Goal: Complete application form: Complete application form

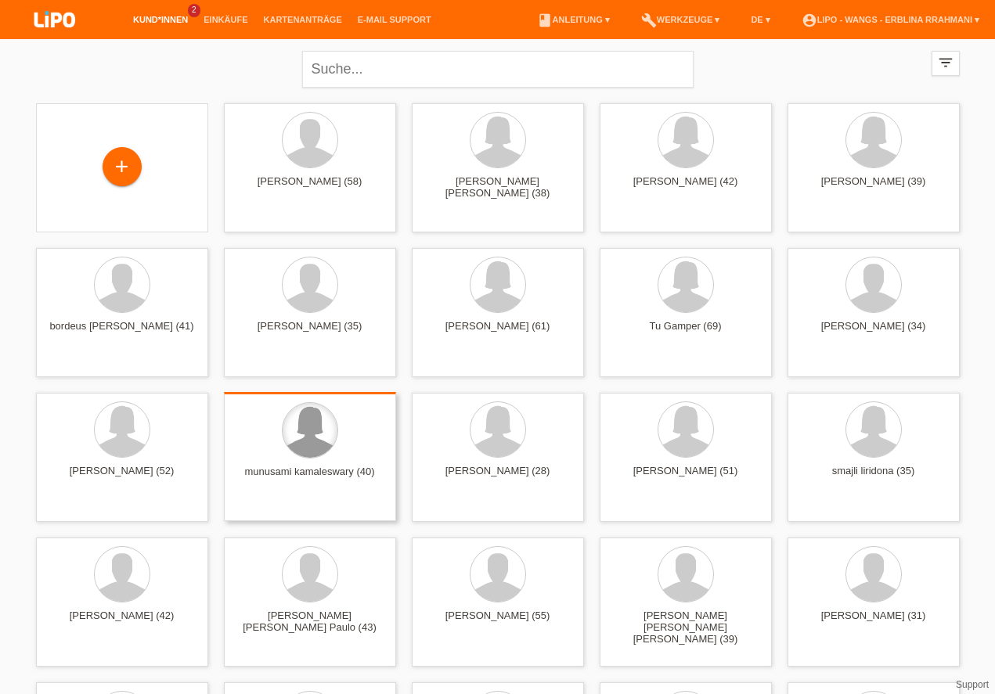
click at [291, 424] on div at bounding box center [310, 430] width 55 height 55
click at [284, 511] on span "Anzeigen" at bounding box center [268, 509] width 42 height 12
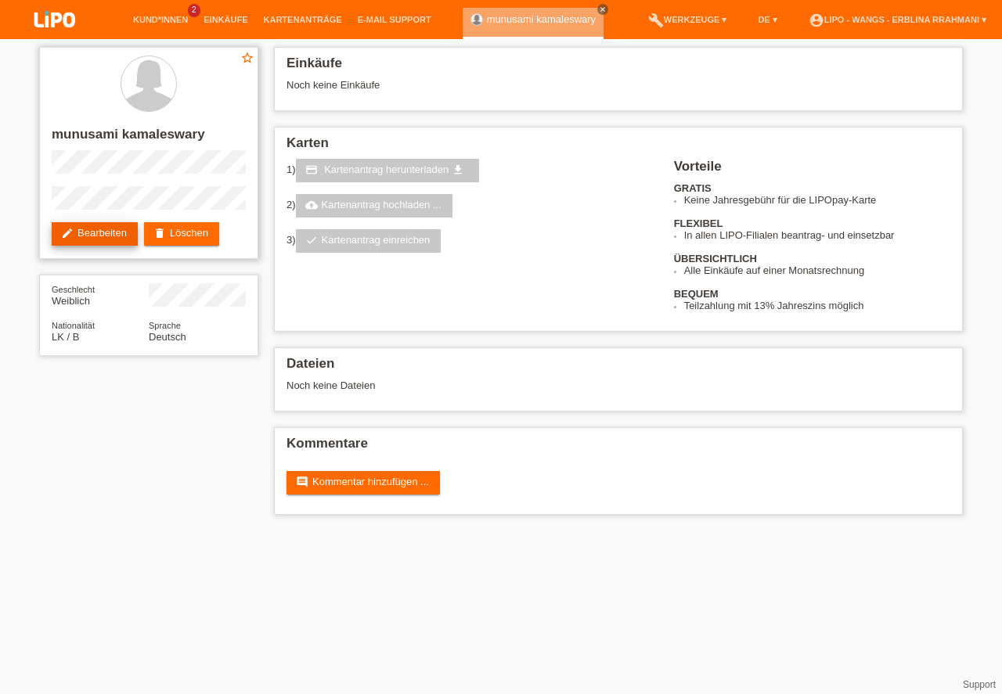
click at [112, 225] on link "edit Bearbeiten" at bounding box center [95, 233] width 86 height 23
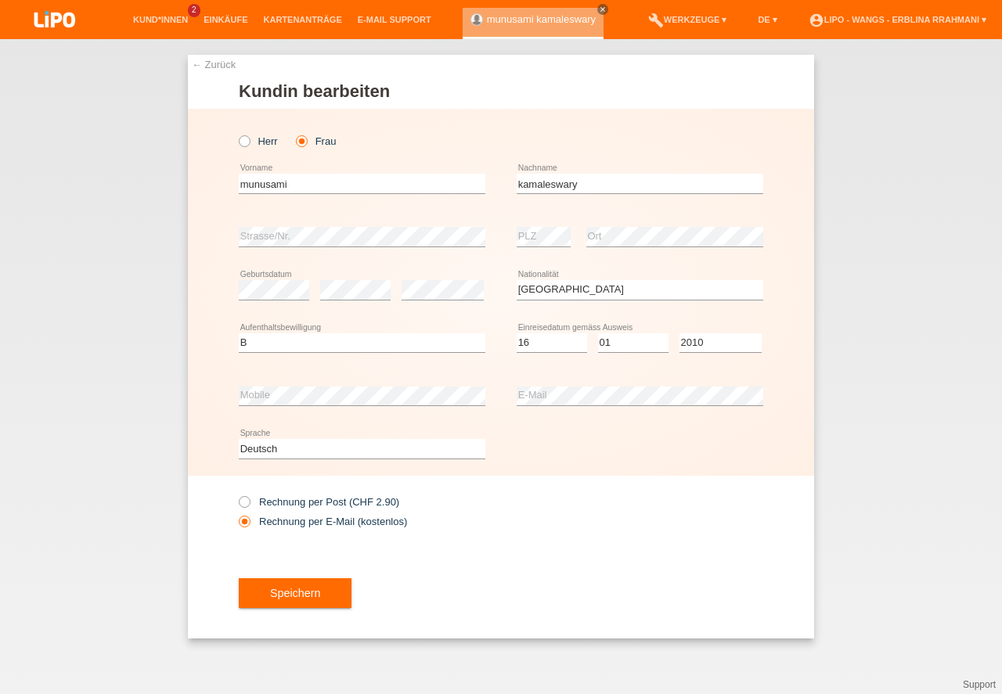
select select "LK"
select select "B"
select select "16"
select select "01"
select select "2010"
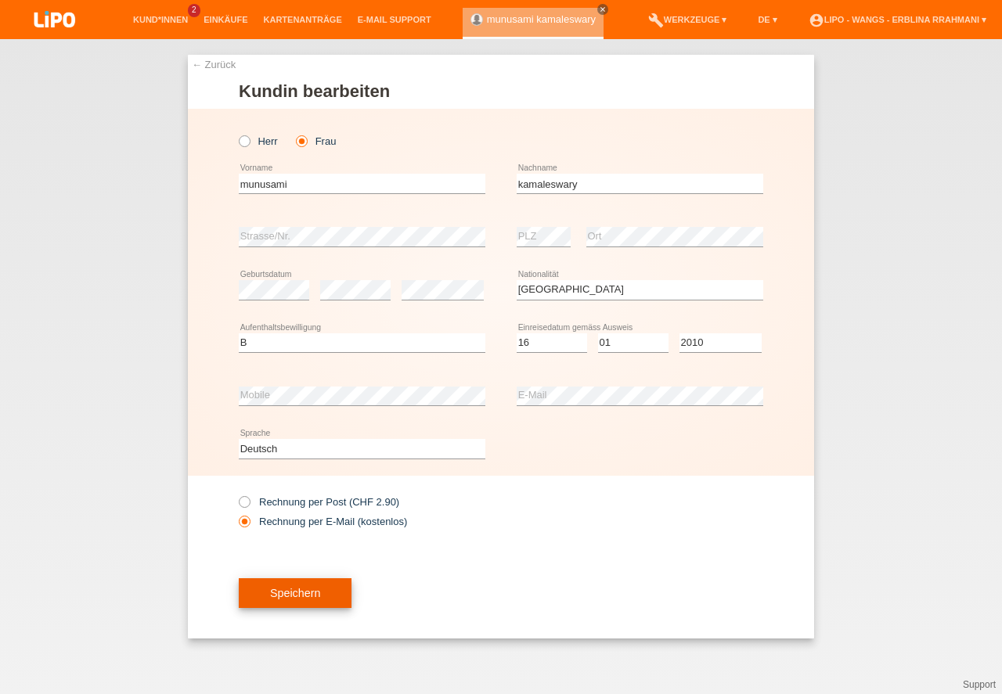
click at [352, 592] on button "Speichern" at bounding box center [295, 594] width 113 height 30
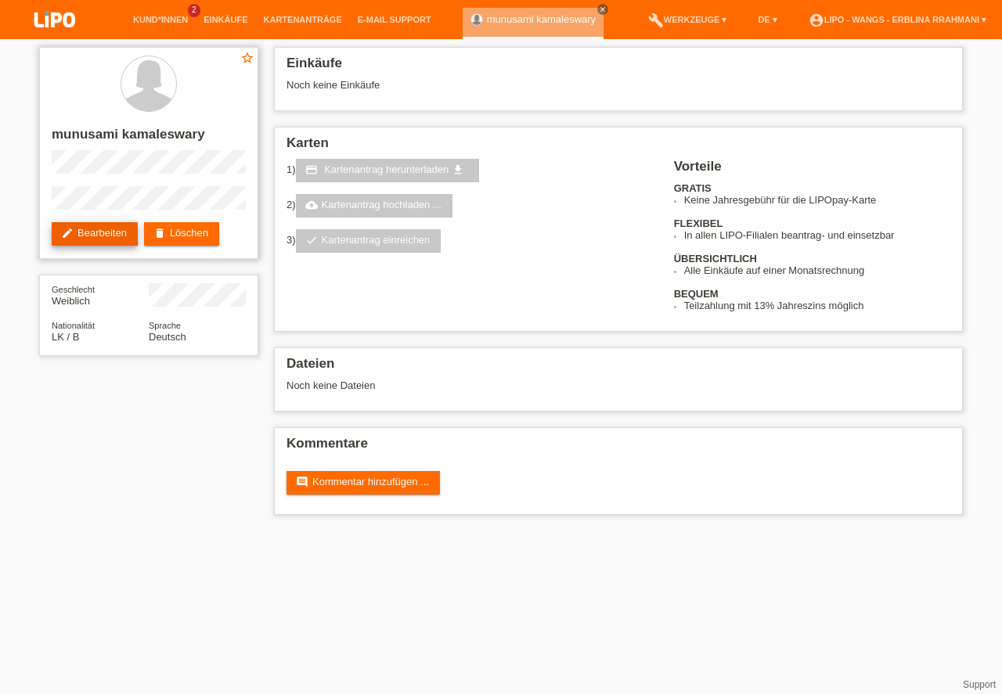
click at [91, 231] on link "edit Bearbeiten" at bounding box center [95, 233] width 86 height 23
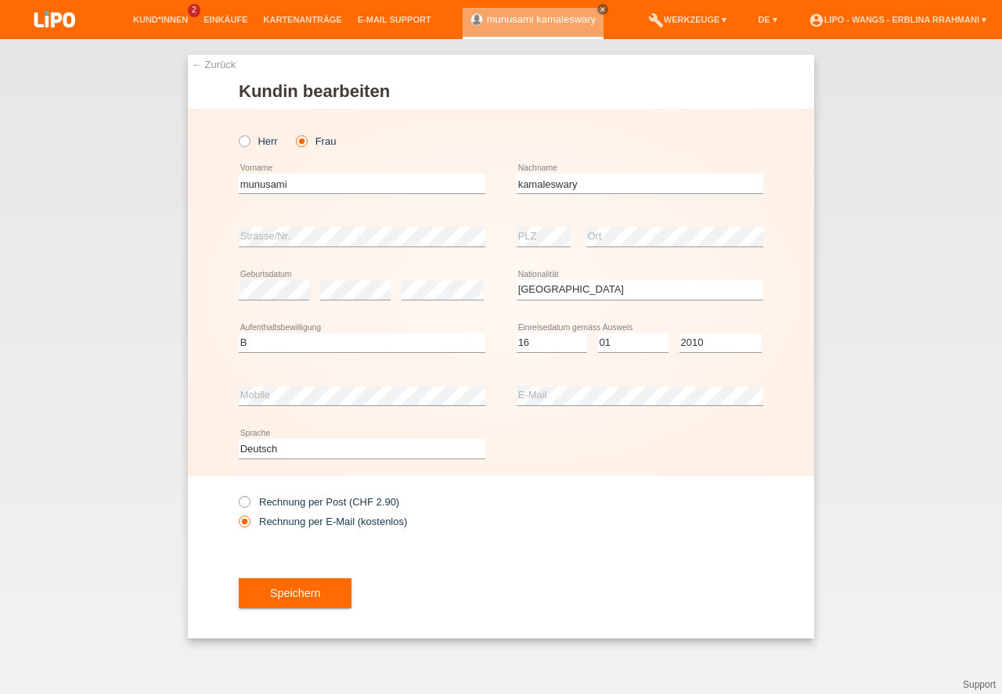
select select "LK"
select select "B"
select select "16"
select select "01"
select select "2010"
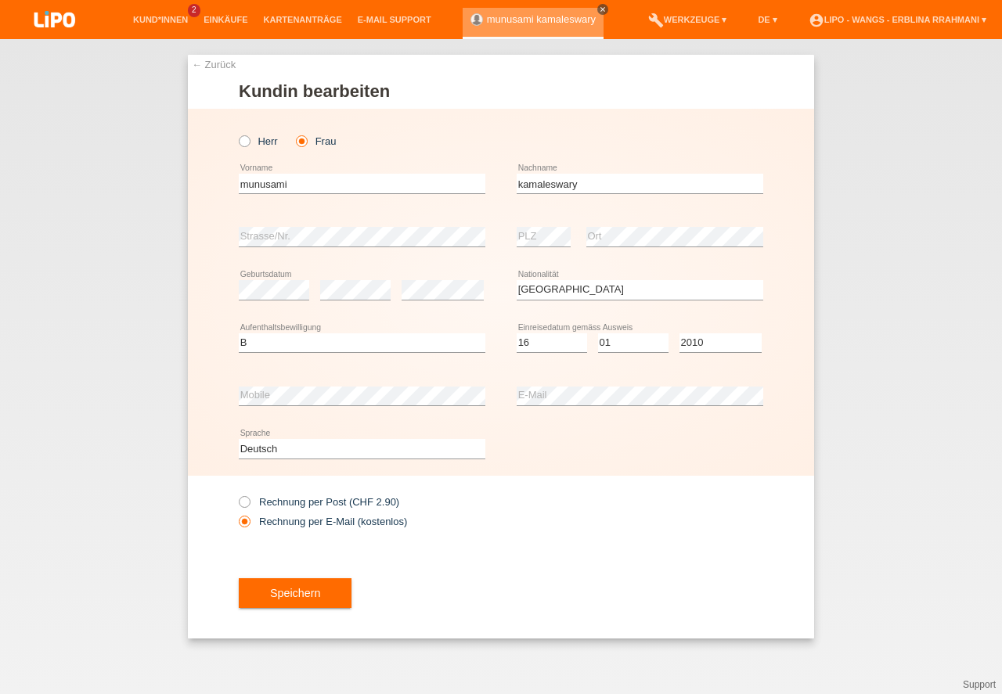
click at [597, 6] on link "close" at bounding box center [602, 9] width 11 height 11
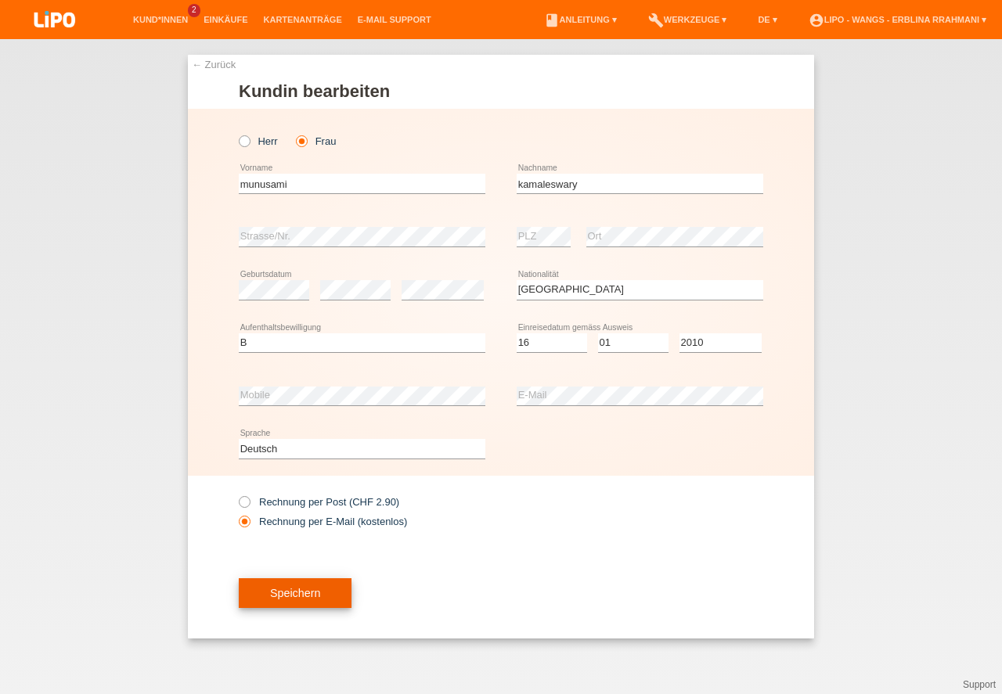
click at [323, 585] on button "Speichern" at bounding box center [295, 594] width 113 height 30
click at [0, 0] on div at bounding box center [0, 0] width 0 height 0
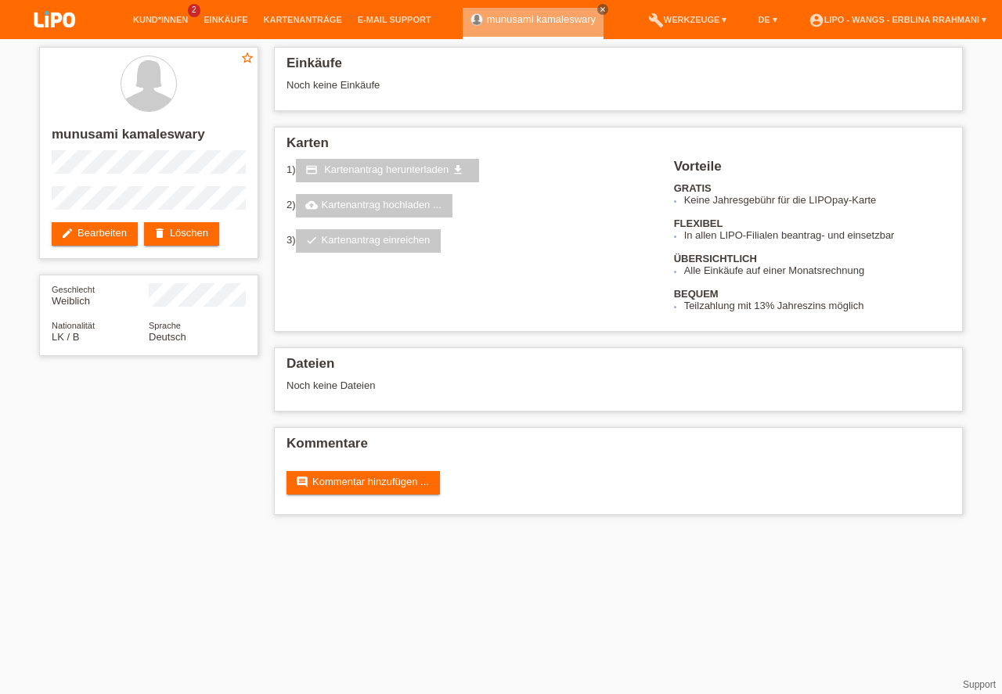
click at [579, 4] on div "munusami kamaleswary close" at bounding box center [537, 19] width 149 height 39
click at [599, 10] on icon "close" at bounding box center [603, 9] width 8 height 8
click at [599, 11] on icon "close" at bounding box center [603, 9] width 8 height 8
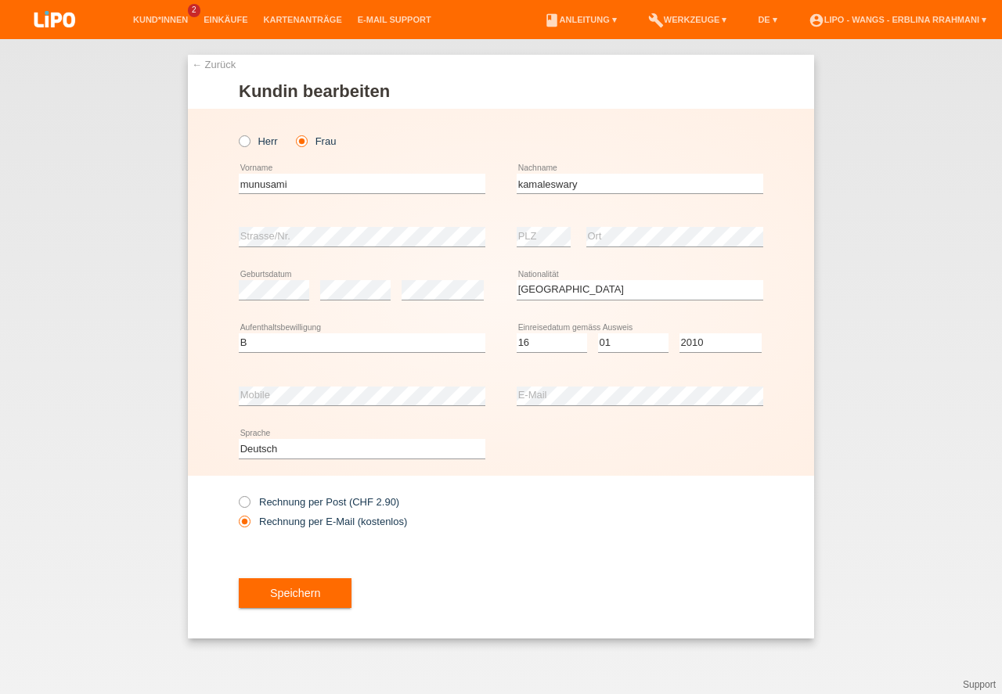
select select "LK"
select select "B"
select select "16"
select select "01"
select select "2010"
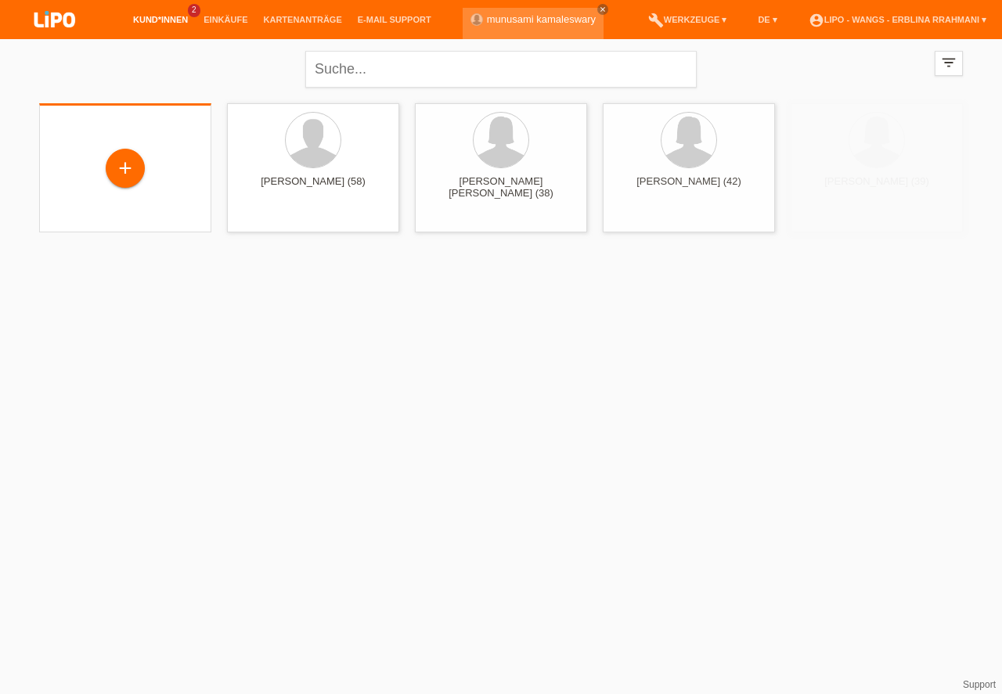
click at [109, 139] on div "+" at bounding box center [125, 167] width 172 height 129
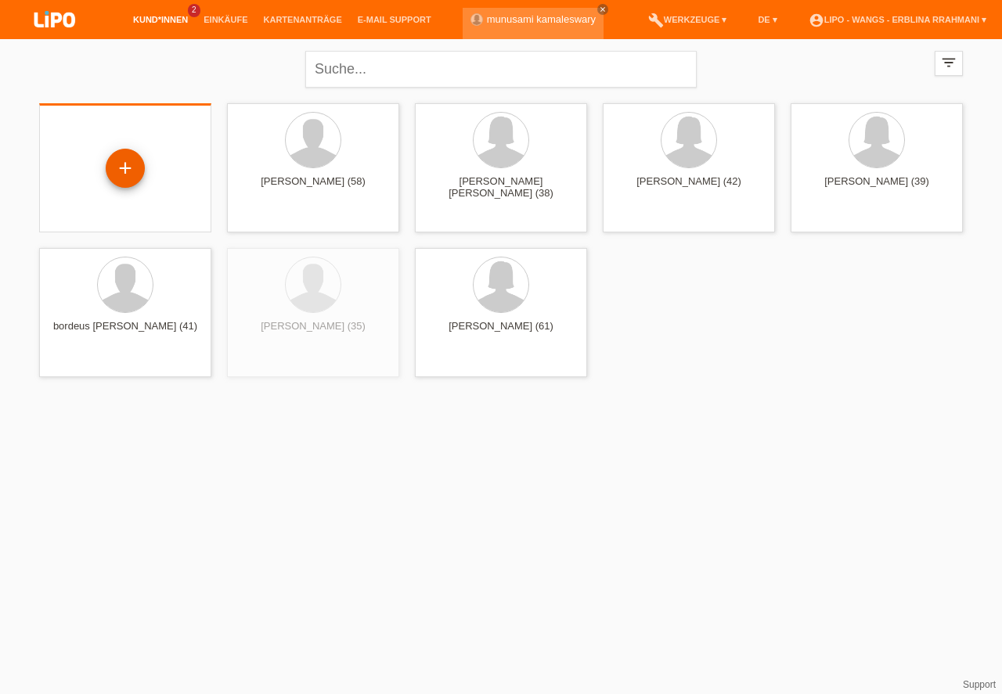
click at [121, 159] on div "+" at bounding box center [125, 168] width 38 height 27
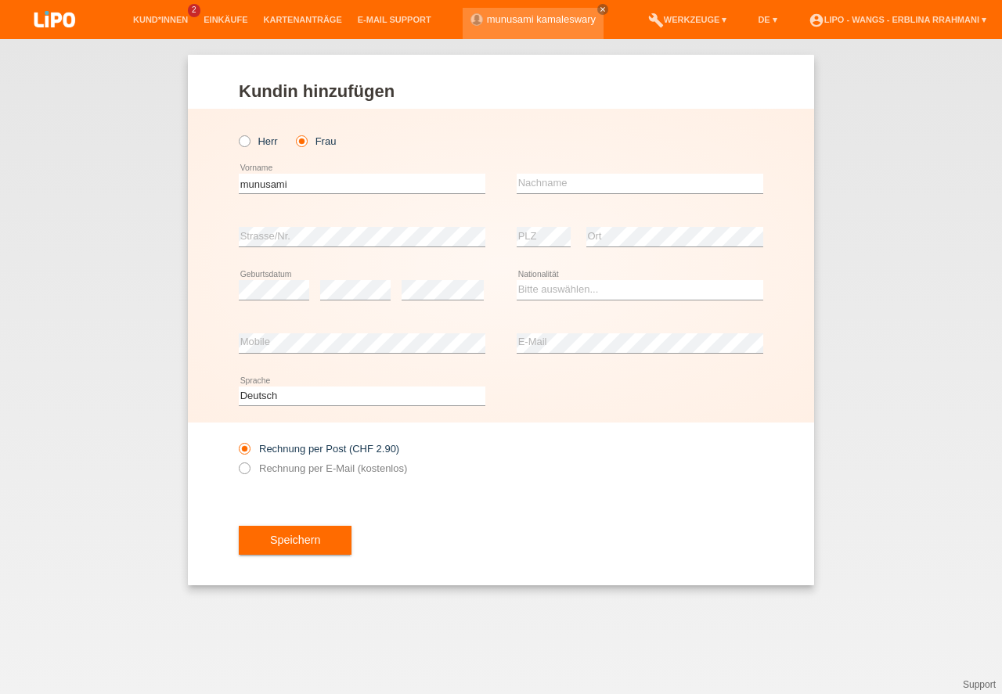
type input "munusami"
click at [670, 188] on input "text" at bounding box center [640, 184] width 247 height 20
type input "kamaleswary"
click at [619, 288] on select "Bitte auswählen... Schweiz Deutschland Liechtenstein Österreich ------------ Af…" at bounding box center [640, 289] width 247 height 19
select select "LK"
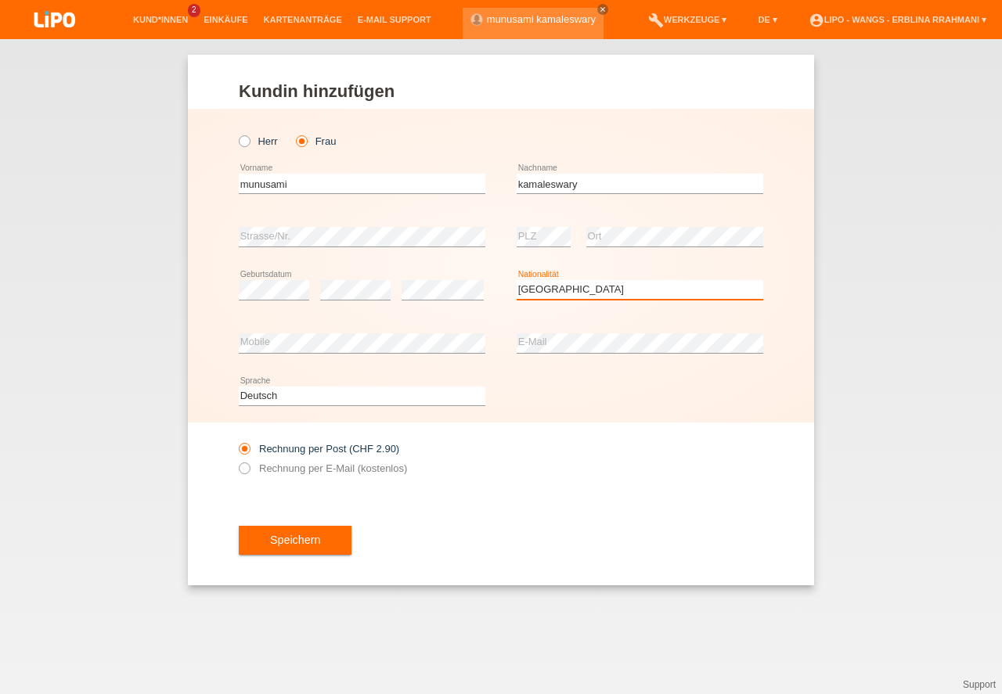
click at [0, 0] on option "Sri Lanka" at bounding box center [0, 0] width 0 height 0
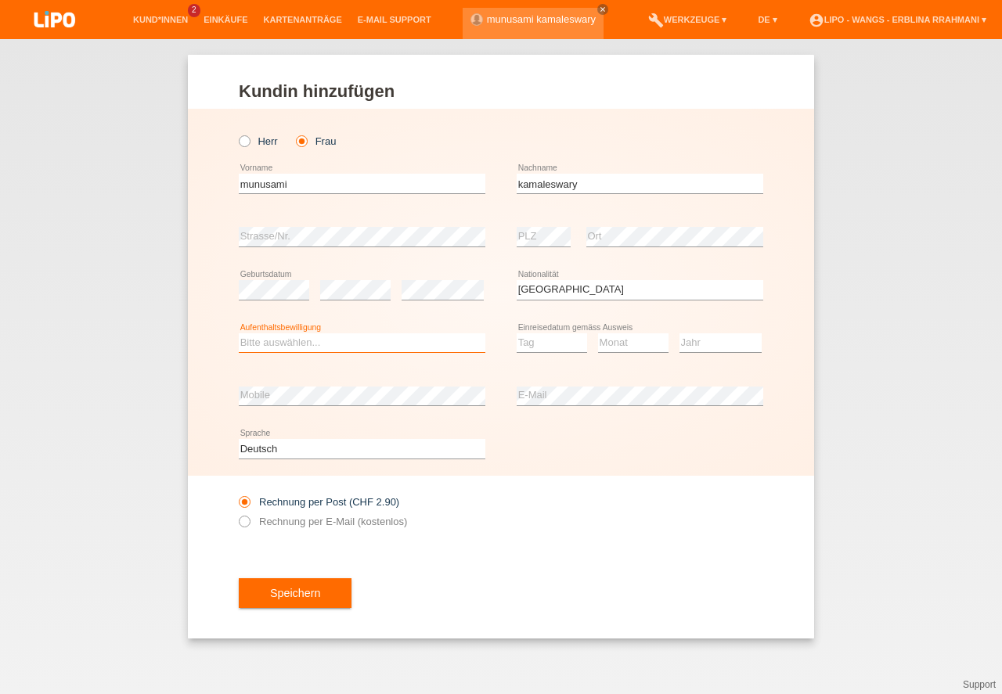
click at [357, 340] on select "Bitte auswählen... C B B - Flüchtlingsstatus Andere" at bounding box center [362, 343] width 247 height 19
select select "B"
click at [0, 0] on option "B" at bounding box center [0, 0] width 0 height 0
click at [548, 340] on select "Tag 01 02 03 04 05 06 07 08 09 10 11" at bounding box center [552, 343] width 70 height 19
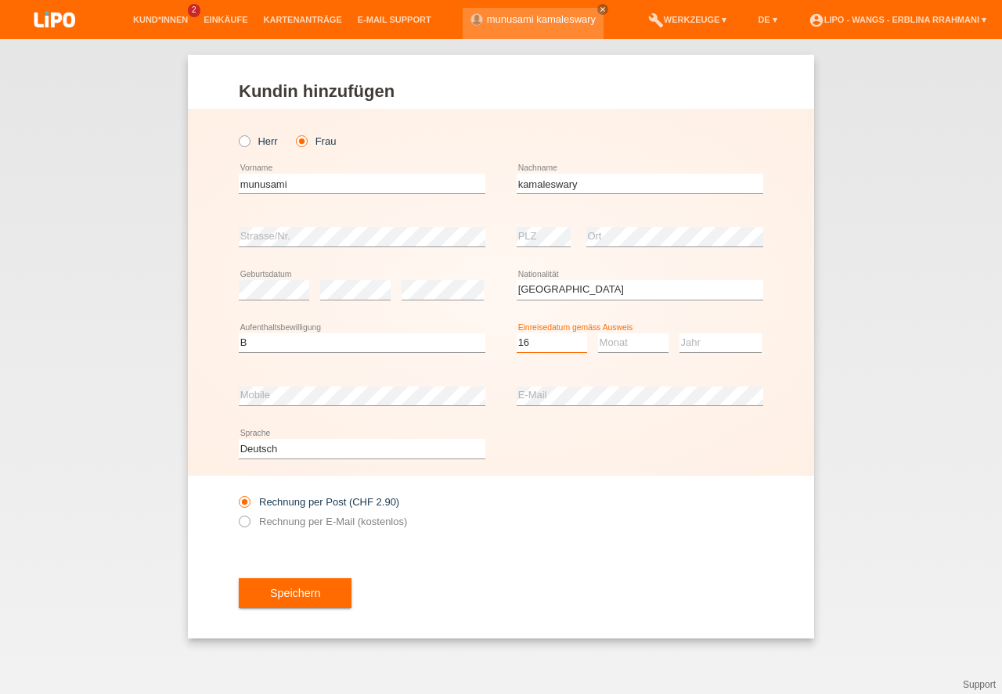
select select "16"
click at [636, 344] on select "Monat 01 02 03 04 05 06 07 08 09 10 11" at bounding box center [633, 343] width 70 height 19
select select "01"
click at [701, 319] on div "Jahr 2025 2024 2023 2022 2021 2020 2019 2018 2017" at bounding box center [721, 343] width 82 height 53
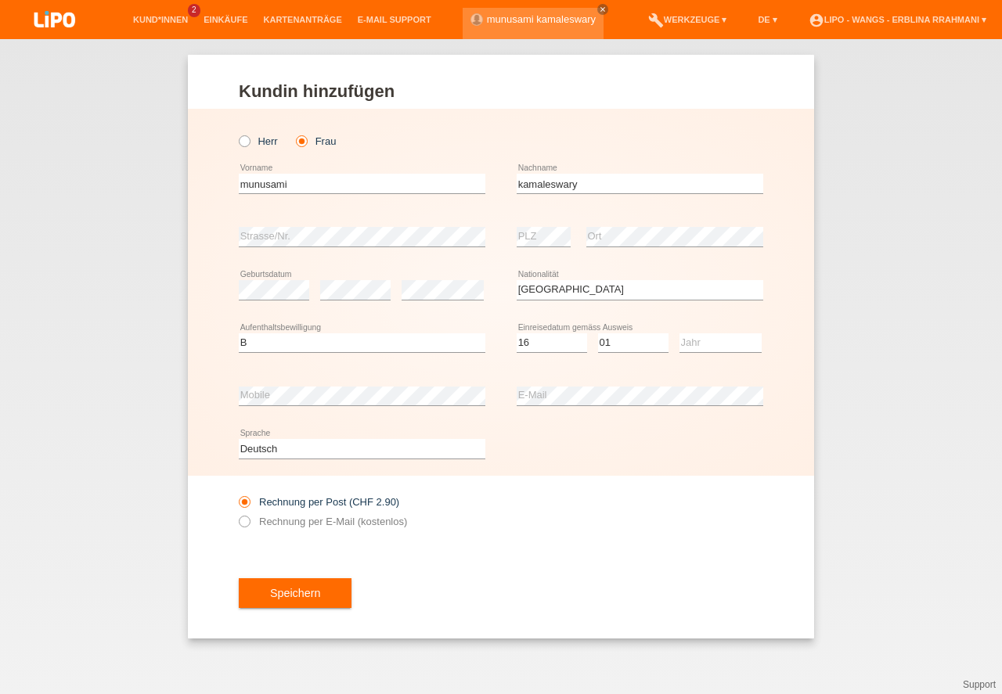
click at [701, 319] on div "Jahr 2025 2024 2023 2022 2021 2020 2019 2018 2017" at bounding box center [721, 343] width 82 height 53
drag, startPoint x: 701, startPoint y: 319, endPoint x: 705, endPoint y: 340, distance: 20.7
click at [701, 320] on div "Jahr 2025 2024 2023 2022 2021 2020 2019 2018 2017" at bounding box center [721, 343] width 82 height 53
click at [717, 353] on icon at bounding box center [721, 352] width 82 height 1
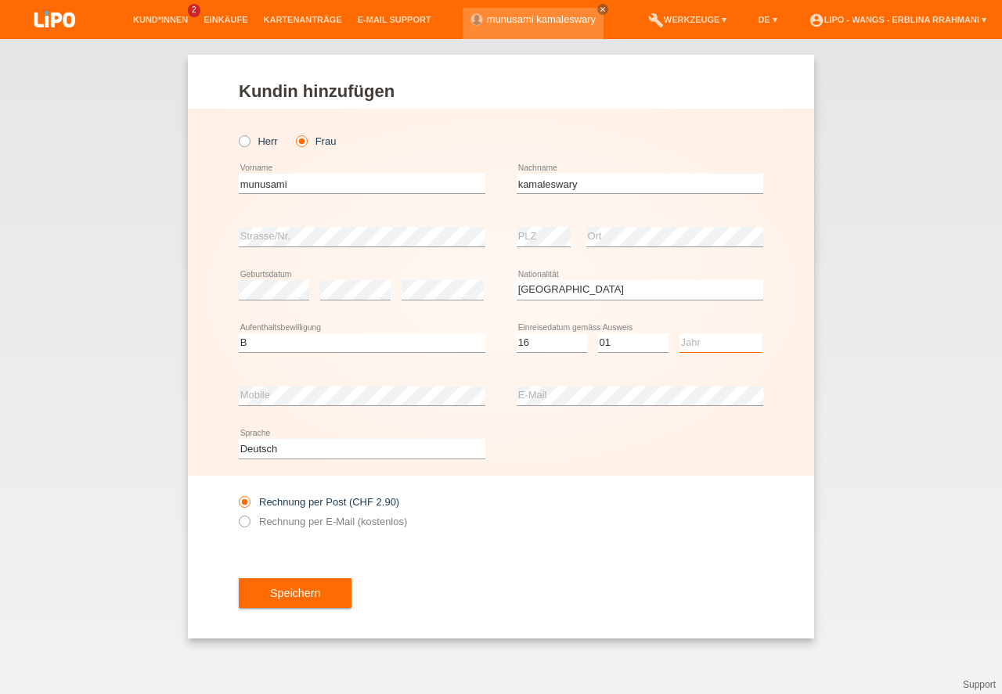
click at [719, 344] on select "Jahr 2025 2024 2023 2022 2021 2020 2019 2018 2017 2016 2015 2014 2013 2012 2011…" at bounding box center [721, 343] width 82 height 19
select select "2010"
click at [0, 0] on option "2010" at bounding box center [0, 0] width 0 height 0
click at [236, 514] on icon at bounding box center [236, 514] width 0 height 0
click at [245, 522] on input "Rechnung per E-Mail (kostenlos)" at bounding box center [244, 526] width 10 height 20
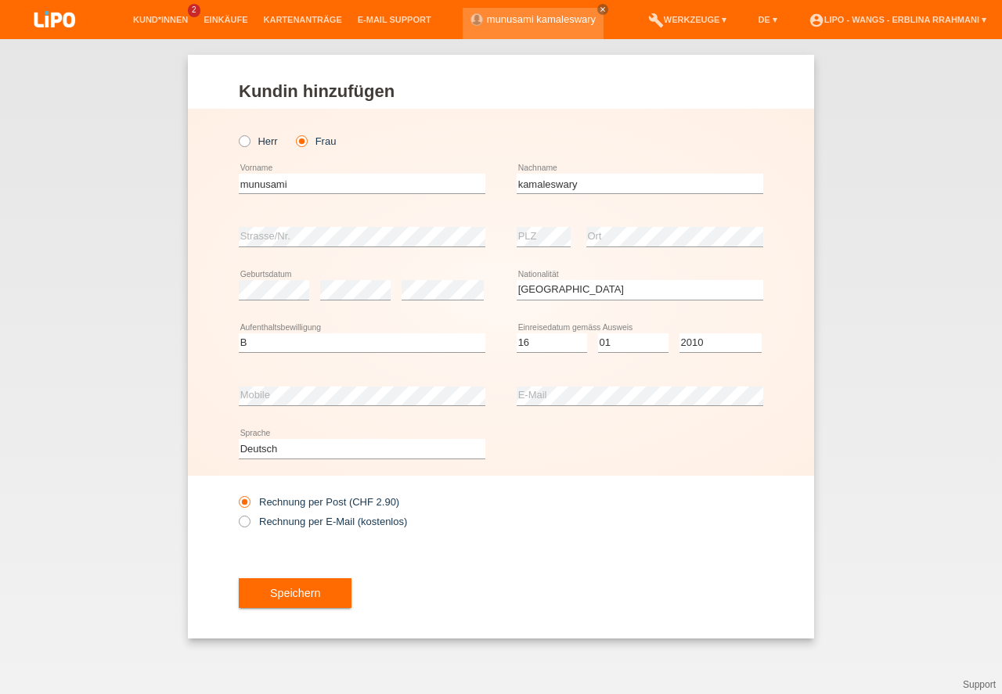
radio input "true"
click at [236, 514] on icon at bounding box center [236, 514] width 0 height 0
click at [245, 522] on input "Rechnung per E-Mail (kostenlos)" at bounding box center [244, 526] width 10 height 20
click at [236, 514] on icon at bounding box center [236, 514] width 0 height 0
click at [245, 522] on input "Rechnung per E-Mail (kostenlos)" at bounding box center [244, 526] width 10 height 20
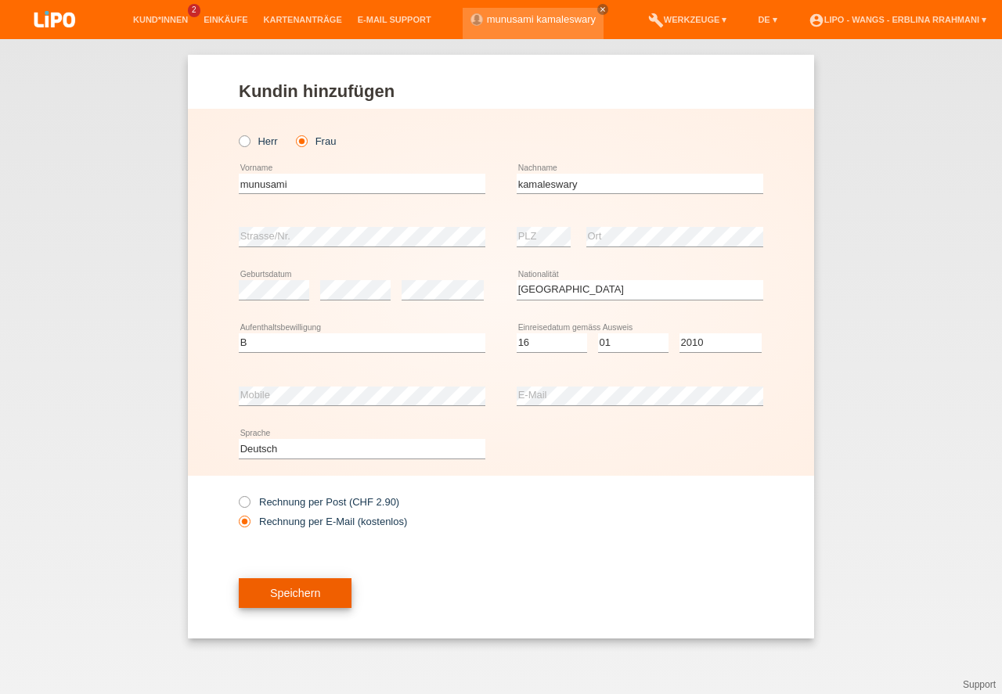
click at [330, 586] on button "Speichern" at bounding box center [295, 594] width 113 height 30
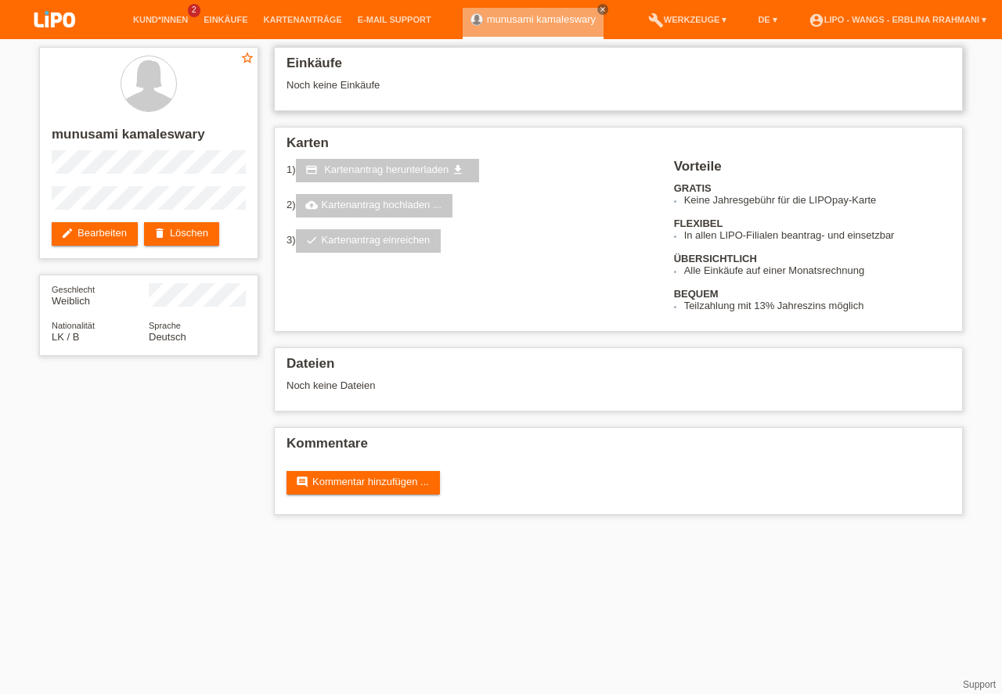
click at [396, 50] on div "Einkäufe Noch keine Einkäufe" at bounding box center [618, 79] width 689 height 64
click at [341, 63] on h2 "Einkäufe" at bounding box center [619, 67] width 664 height 23
click at [323, 80] on div "Noch keine Einkäufe" at bounding box center [619, 90] width 664 height 23
click at [401, 95] on div "Noch keine Einkäufe" at bounding box center [619, 90] width 664 height 23
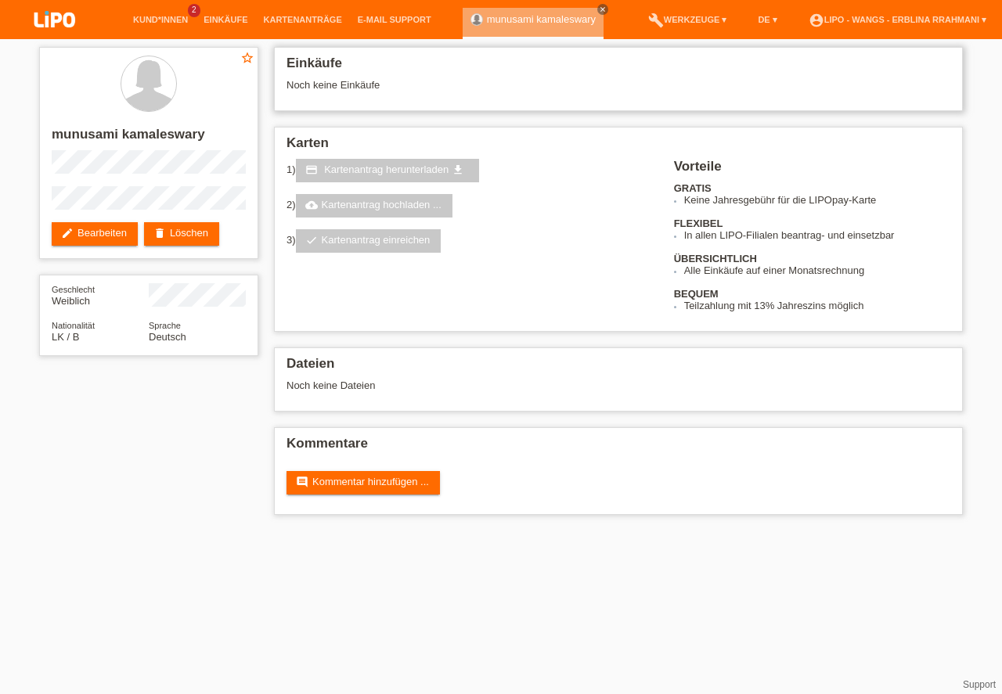
click at [401, 95] on div "Noch keine Einkäufe" at bounding box center [619, 90] width 664 height 23
click at [431, 168] on span "Kartenantrag herunterladen" at bounding box center [386, 170] width 124 height 12
click at [385, 215] on link "cloud_upload Kartenantrag hochladen ..." at bounding box center [374, 205] width 157 height 23
click at [365, 244] on link "check Kartenantrag einreichen" at bounding box center [369, 240] width 146 height 23
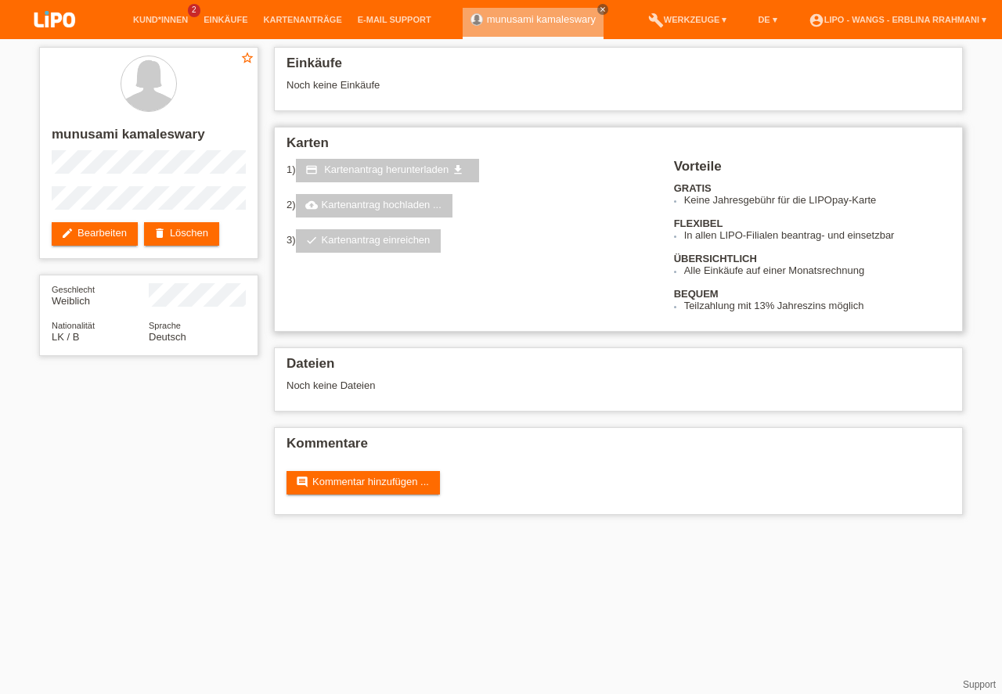
click at [350, 247] on link "check Kartenantrag einreichen" at bounding box center [369, 240] width 146 height 23
click at [533, 15] on link "munusami kamaleswary" at bounding box center [541, 19] width 109 height 12
click at [410, 179] on link "credit_card Kartenantrag herunterladen get_app" at bounding box center [387, 170] width 183 height 23
click at [410, 178] on link "credit_card Kartenantrag herunterladen get_app" at bounding box center [387, 170] width 183 height 23
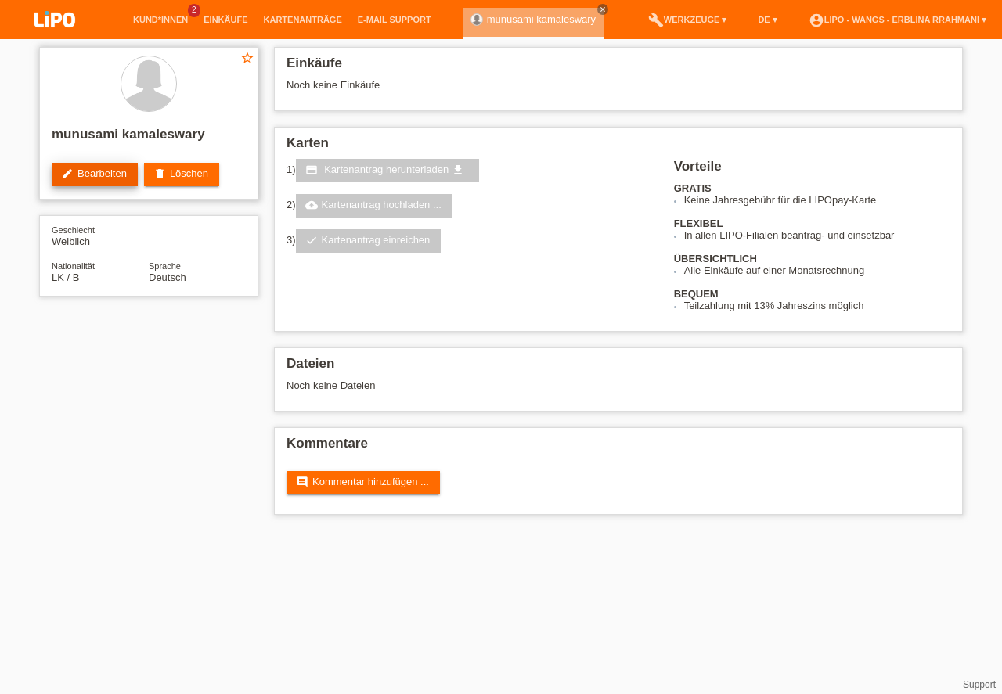
click at [94, 186] on link "edit Bearbeiten" at bounding box center [95, 174] width 86 height 23
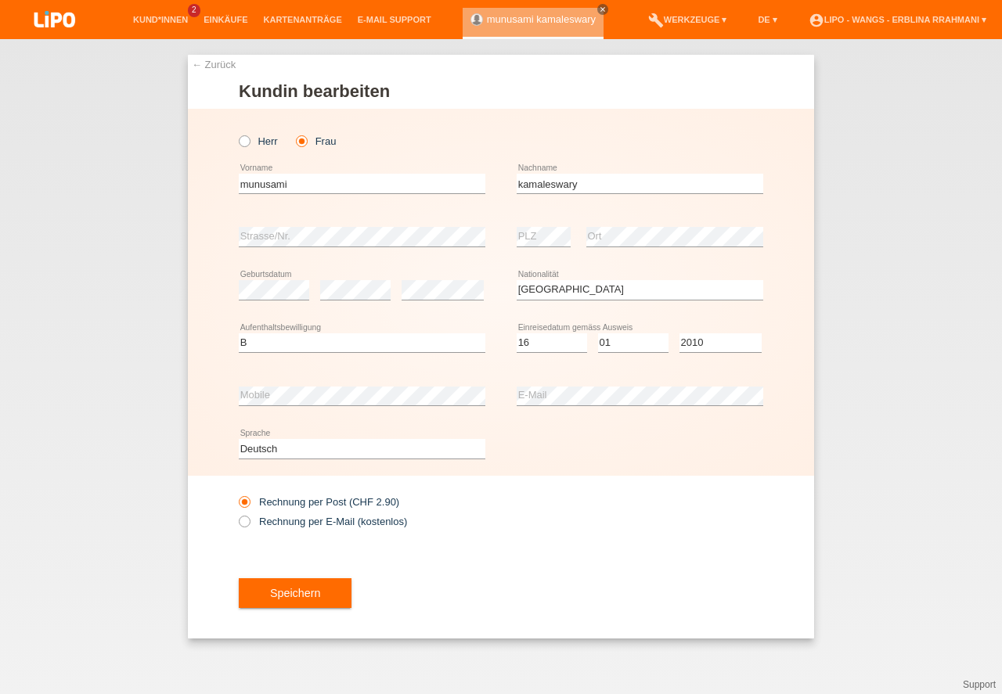
select select "LK"
select select "B"
select select "16"
select select "01"
select select "2010"
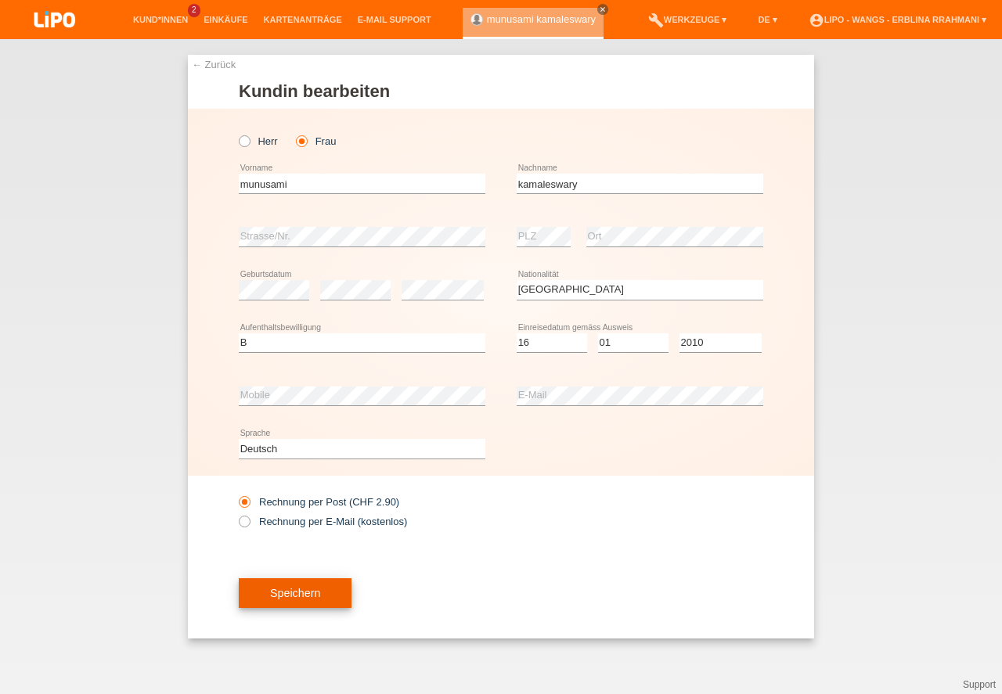
click at [323, 583] on button "Speichern" at bounding box center [295, 594] width 113 height 30
click at [0, 0] on div at bounding box center [0, 0] width 0 height 0
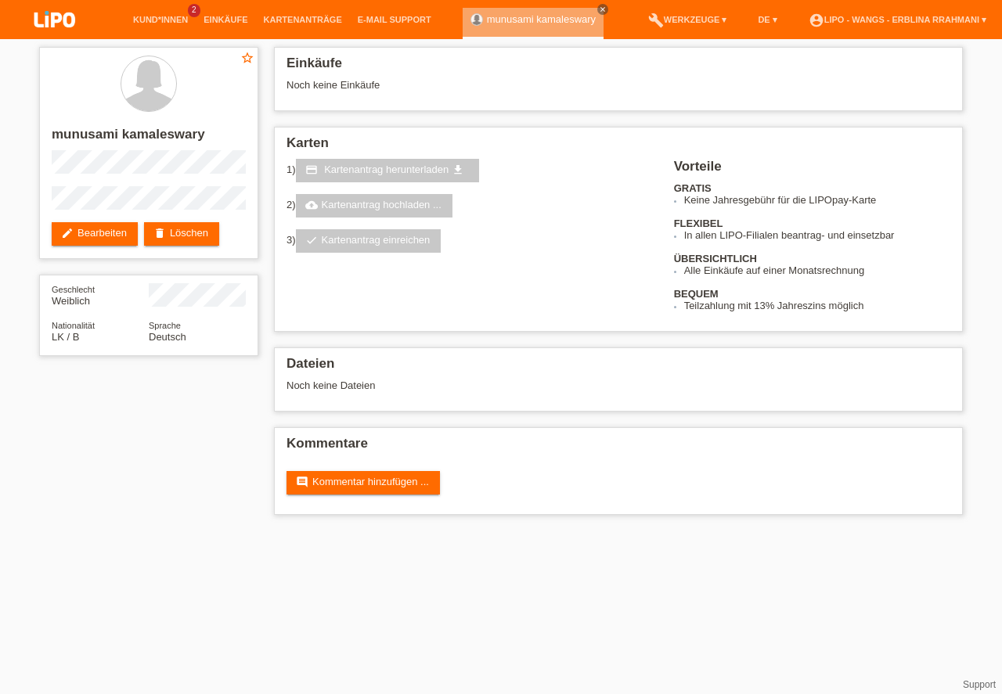
click at [221, 14] on li "Einkäufe" at bounding box center [226, 20] width 60 height 40
click at [228, 16] on link "Einkäufe" at bounding box center [226, 19] width 60 height 9
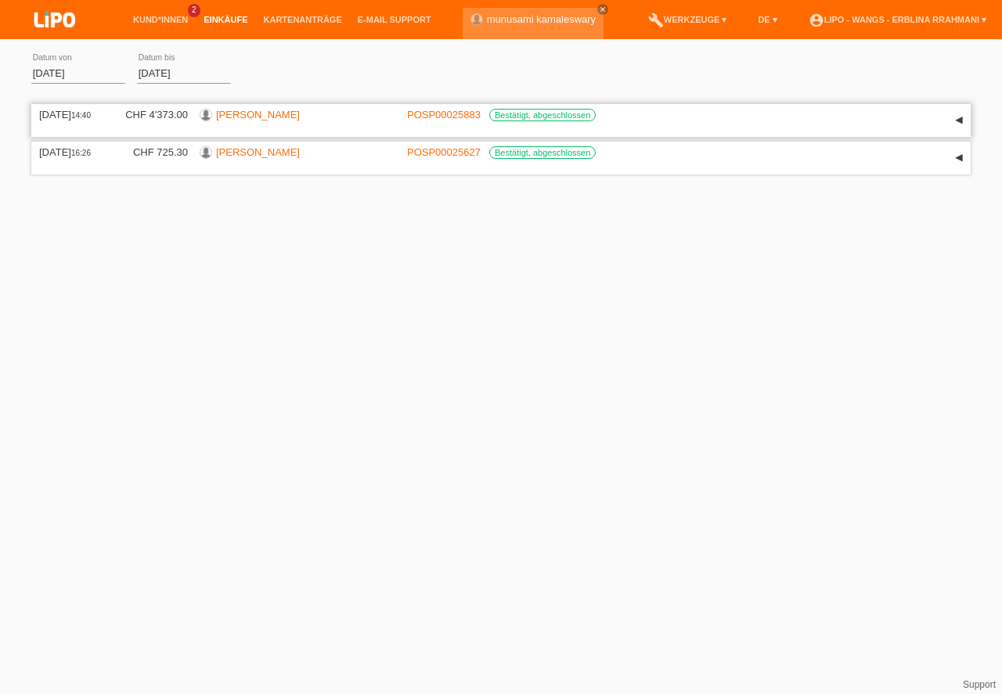
click at [481, 124] on div "[DATE] 14:40 CHF 4'373.00 [PERSON_NAME] POSP00025883 Bestätigt, abgeschlossen" at bounding box center [501, 120] width 924 height 23
click at [302, 20] on link "Kartenanträge" at bounding box center [303, 19] width 94 height 9
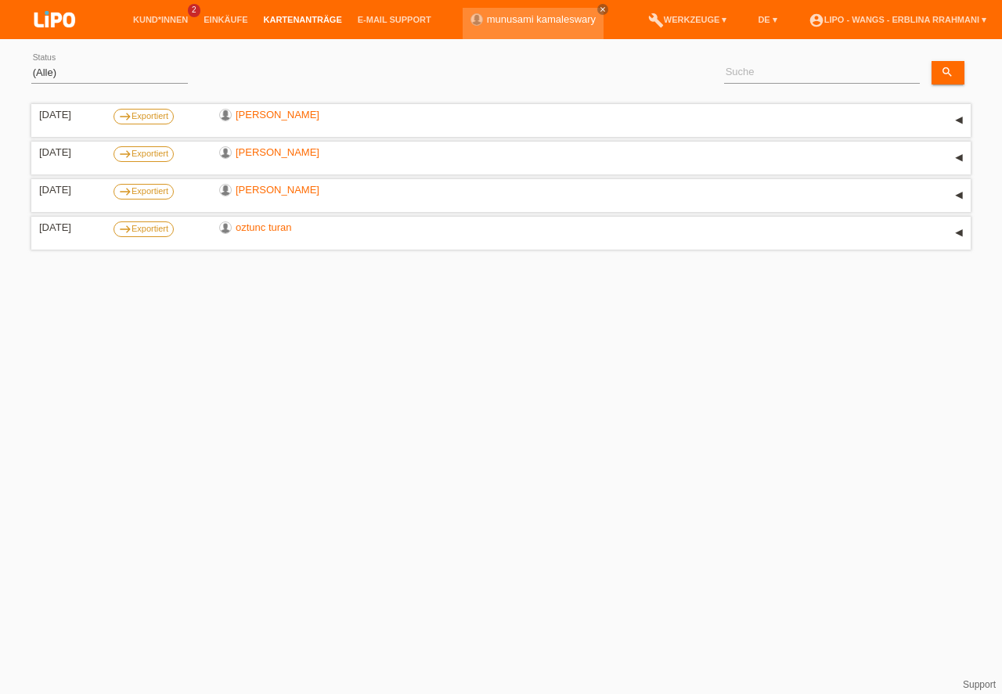
click at [369, 3] on li "E-Mail Support" at bounding box center [394, 20] width 89 height 40
click at [366, 13] on li "E-Mail Support" at bounding box center [394, 20] width 89 height 40
click at [373, 20] on link "E-Mail Support" at bounding box center [394, 19] width 89 height 9
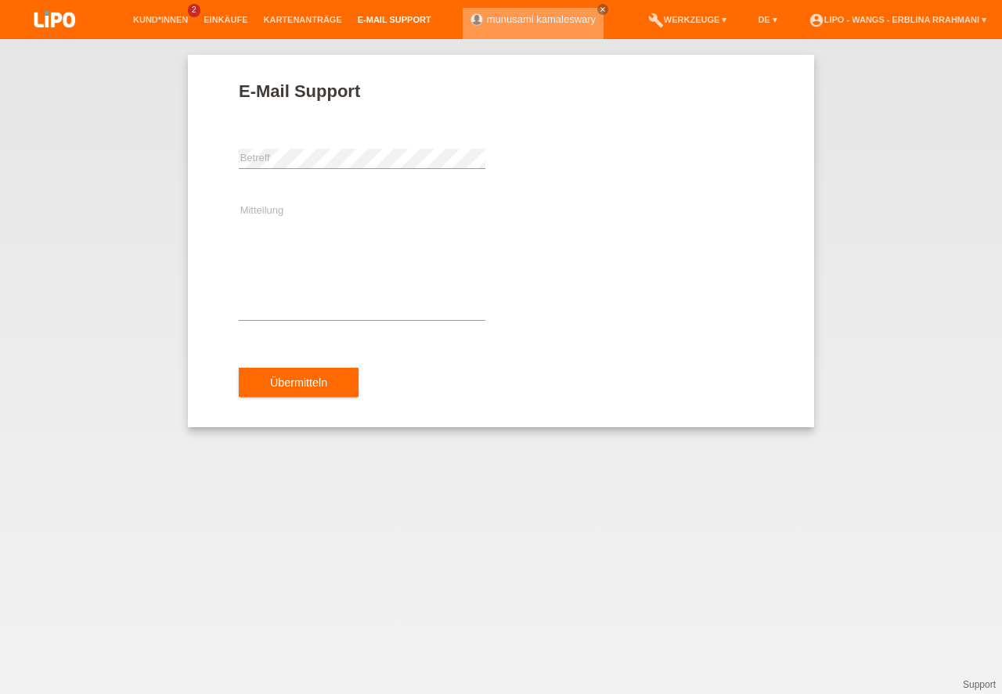
click at [500, 15] on link "munusami kamaleswary" at bounding box center [541, 19] width 109 height 12
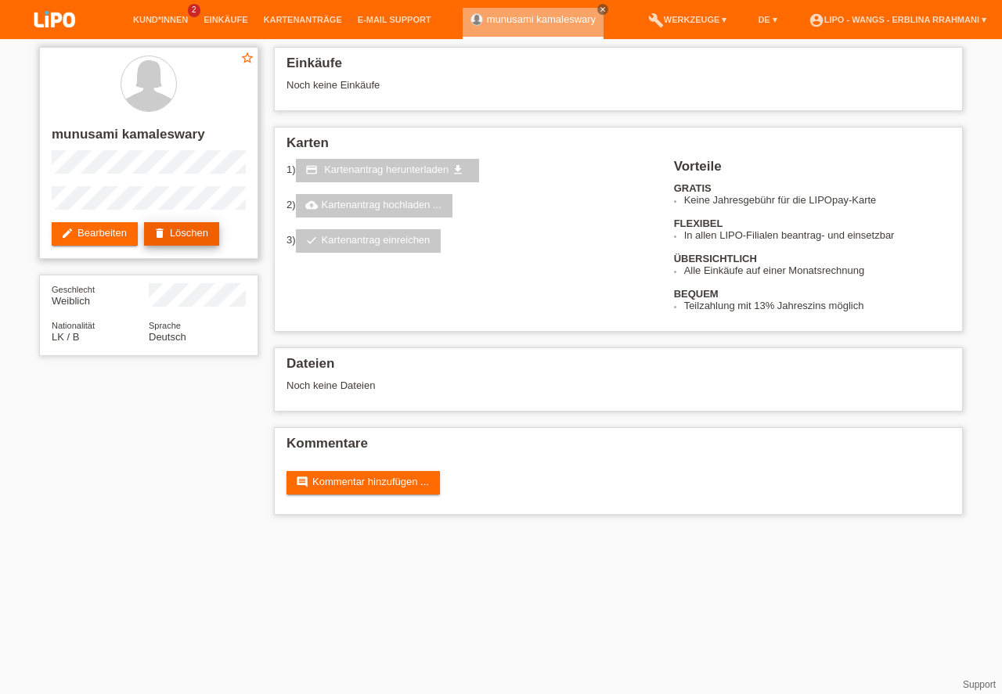
click at [210, 228] on link "delete Löschen" at bounding box center [181, 233] width 75 height 23
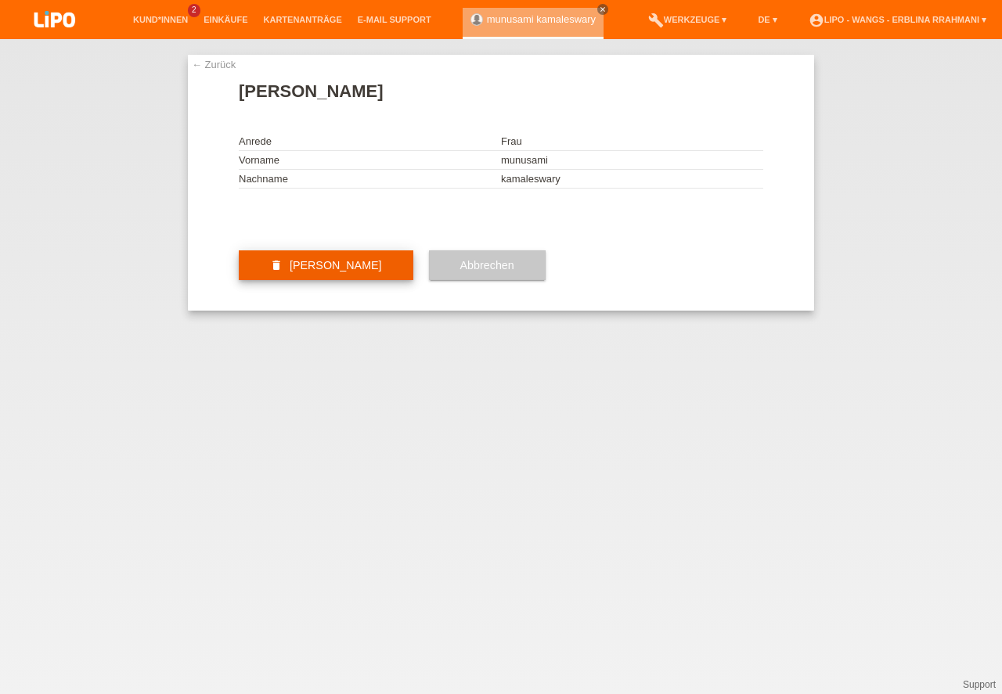
click at [401, 280] on button "delete [PERSON_NAME]" at bounding box center [326, 266] width 175 height 30
click at [0, 0] on div at bounding box center [0, 0] width 0 height 0
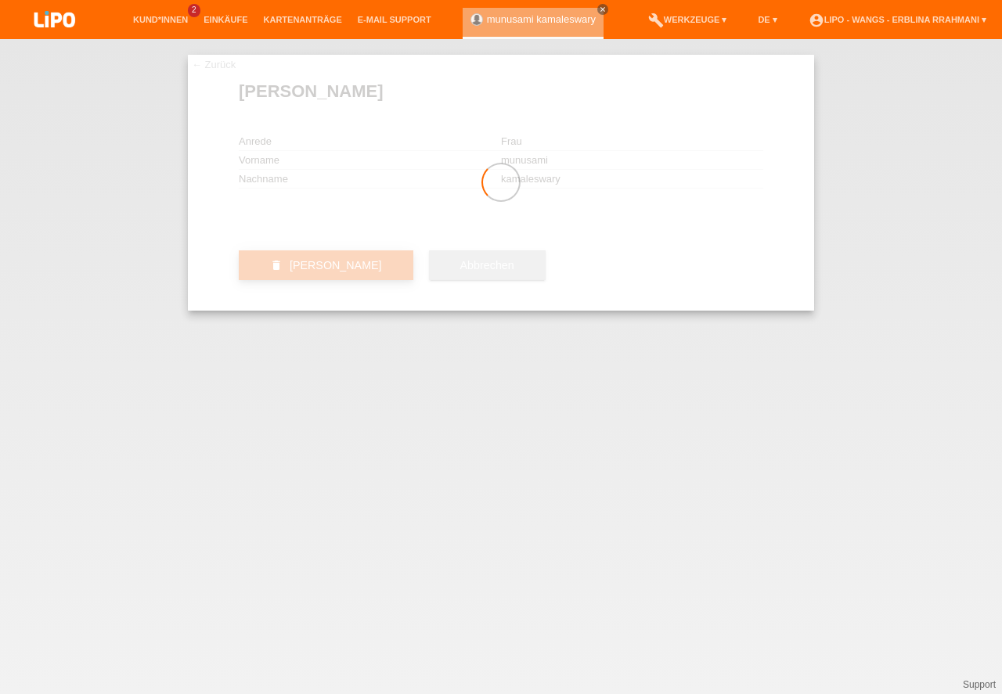
click at [401, 311] on div at bounding box center [501, 183] width 626 height 256
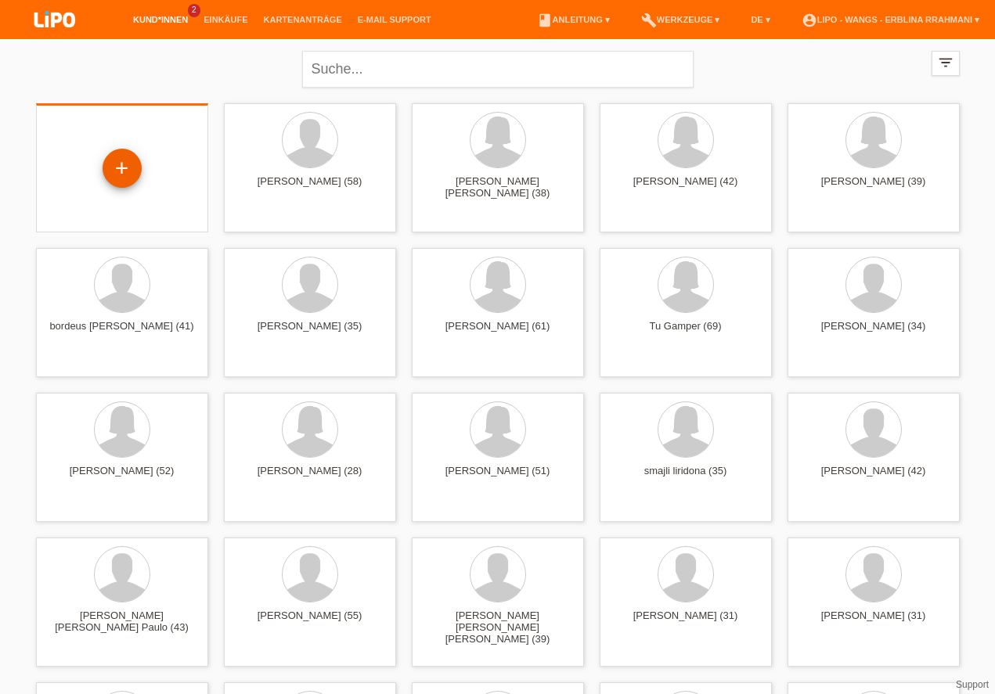
click at [129, 163] on div "+" at bounding box center [122, 168] width 38 height 27
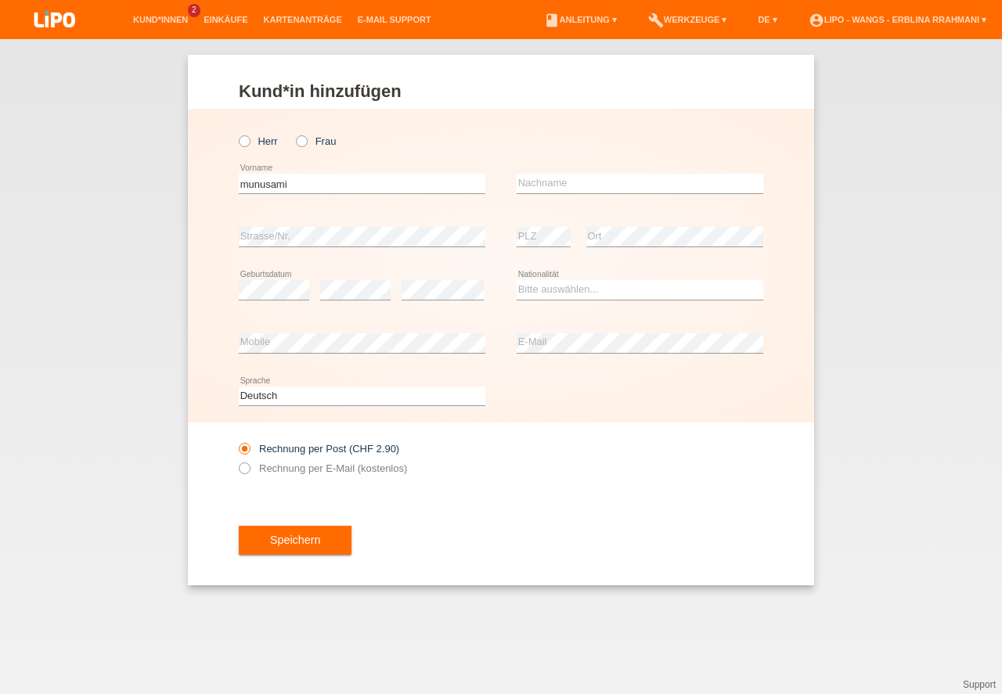
type input "munusami"
drag, startPoint x: 550, startPoint y: 173, endPoint x: 549, endPoint y: 181, distance: 7.9
click at [548, 186] on input "text" at bounding box center [640, 184] width 247 height 20
type input "kamaleswary"
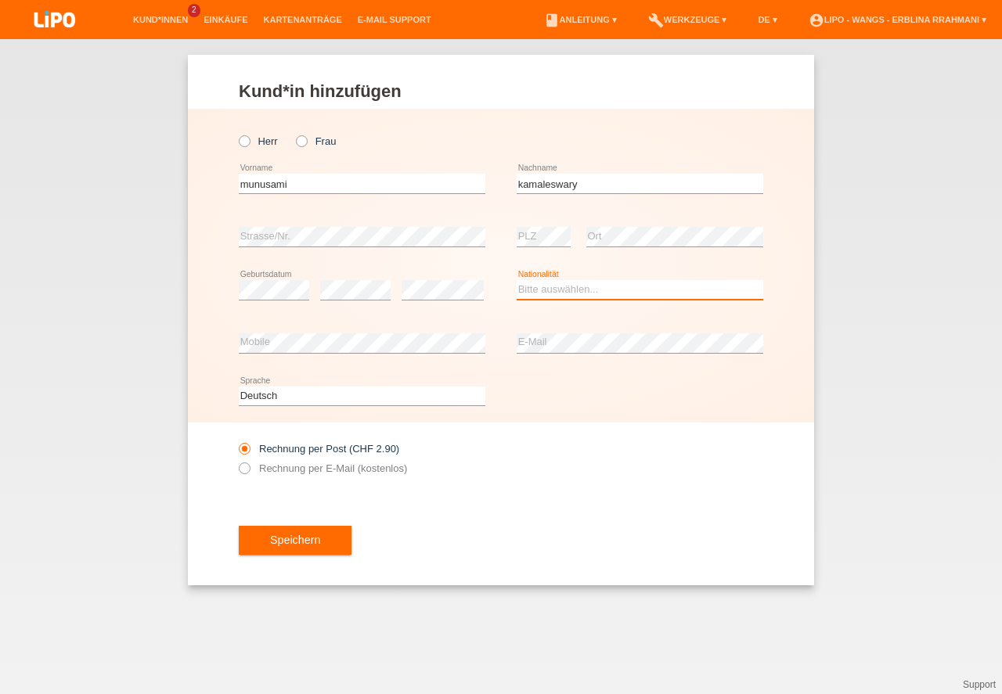
click at [546, 287] on select "Bitte auswählen... Schweiz Deutschland Liechtenstein Österreich ------------ Af…" at bounding box center [640, 289] width 247 height 19
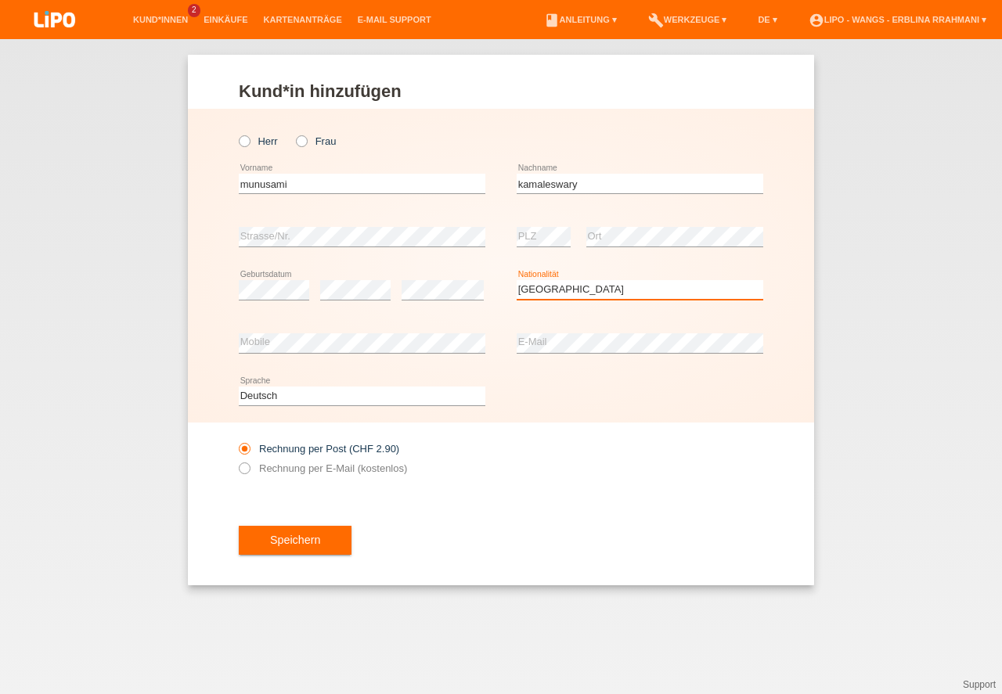
select select "LK"
click at [772, 269] on div "Herr Frau munusami error Vorname" at bounding box center [501, 266] width 626 height 314
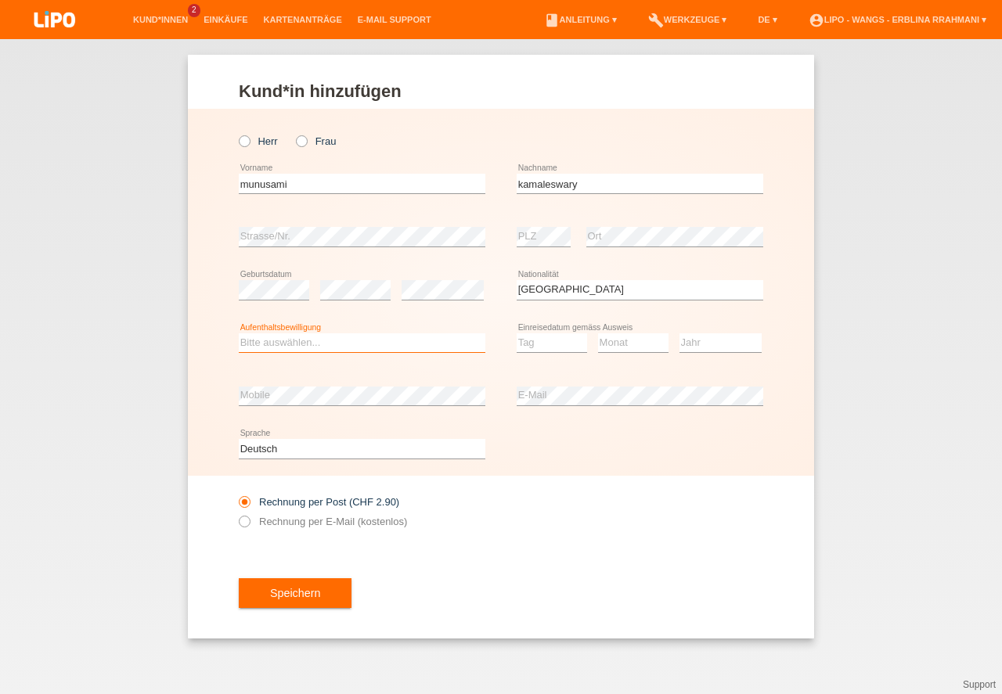
click at [361, 350] on select "Bitte auswählen... C B B - Flüchtlingsstatus Andere" at bounding box center [362, 343] width 247 height 19
click at [361, 348] on select "Bitte auswählen... C B B - Flüchtlingsstatus Andere" at bounding box center [362, 343] width 247 height 19
select select "B"
click at [0, 0] on option "B" at bounding box center [0, 0] width 0 height 0
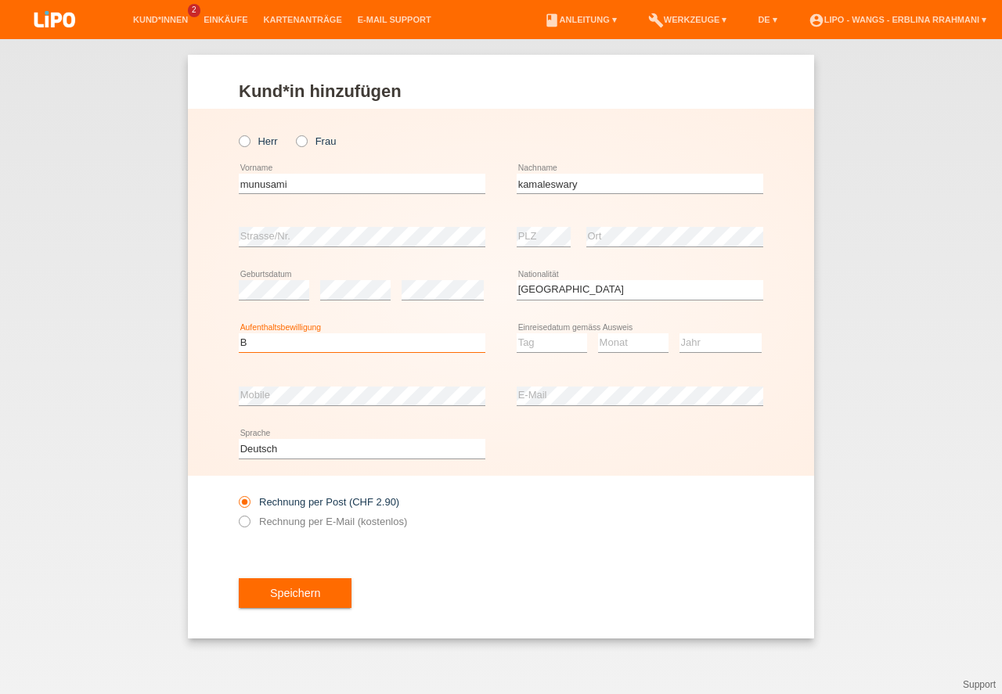
click at [384, 348] on select "Bitte auswählen... C B B - Flüchtlingsstatus Andere" at bounding box center [362, 343] width 247 height 19
click at [541, 451] on div "Deutsch Français Italiano English error Sprache" at bounding box center [501, 449] width 525 height 53
click at [559, 341] on select "Tag 01 02 03 04 05 06 07 08 09 10 11" at bounding box center [552, 343] width 70 height 19
click at [633, 343] on select "Monat 01 02 03 04 05 06 07 08 09 10 11" at bounding box center [633, 343] width 70 height 19
select select "16"
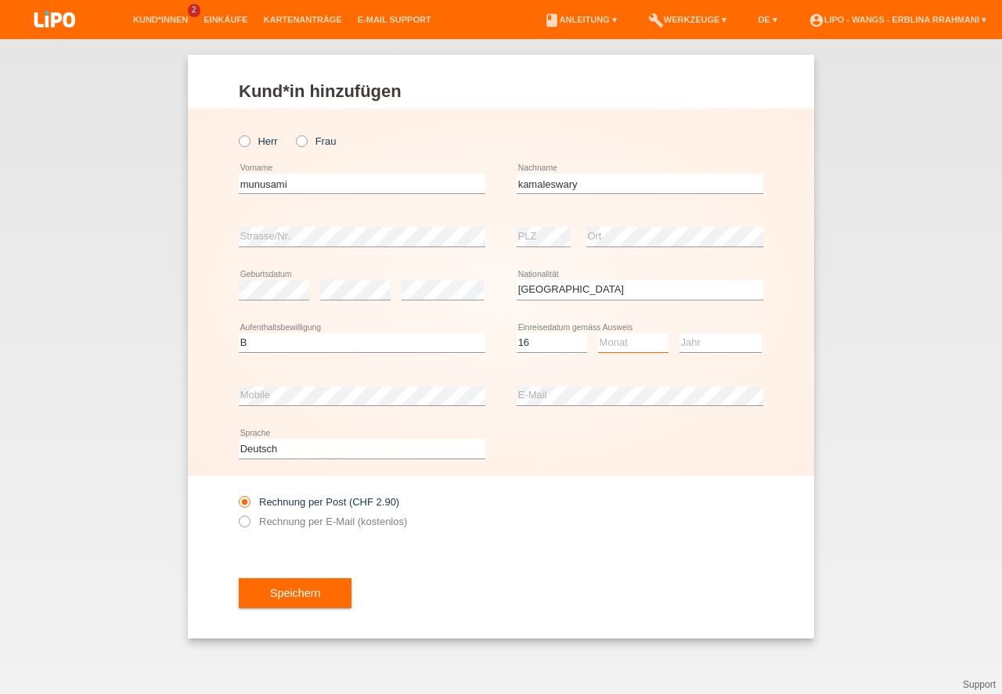
click at [633, 343] on select "Monat 01 02 03 04 05 06 07 08 09 10 11" at bounding box center [633, 343] width 70 height 19
select select "01"
click at [702, 346] on select "Jahr 2025 2024 2023 2022 2021 2020 2019 2018 2017 2016 2015 2014 2013 2012 2011…" at bounding box center [721, 343] width 82 height 19
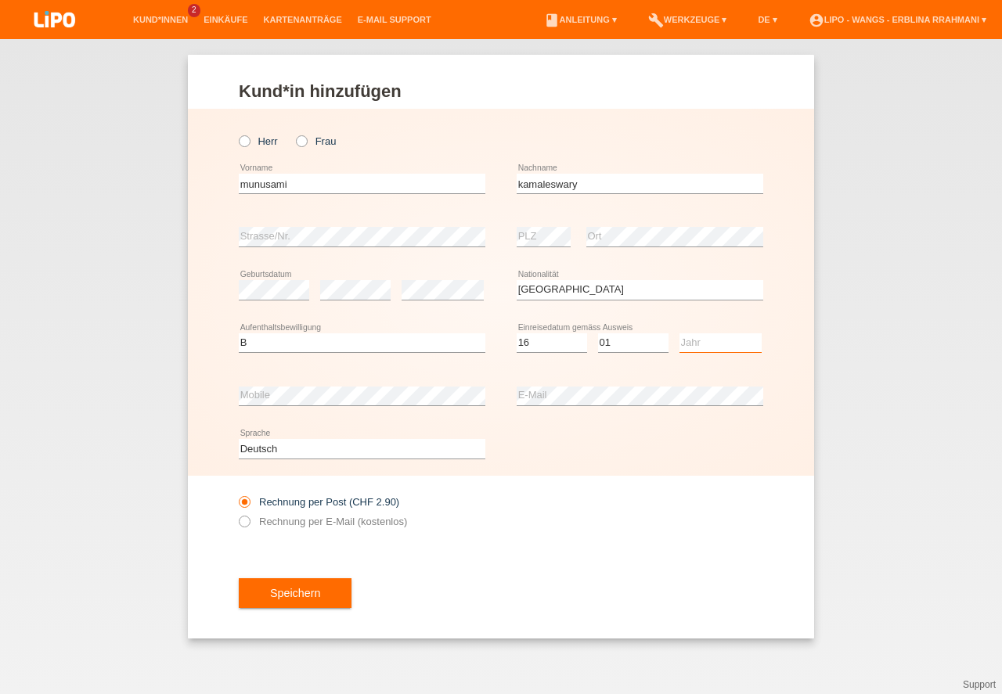
click at [702, 346] on select "Jahr 2025 2024 2023 2022 2021 2020 2019 2018 2017 2016 2015 2014 2013 2012 2011…" at bounding box center [721, 343] width 82 height 19
select select "2010"
click at [318, 409] on div "error Mobile" at bounding box center [362, 396] width 247 height 53
click at [251, 527] on label "Rechnung per E-Mail (kostenlos)" at bounding box center [323, 522] width 168 height 12
click at [249, 527] on input "Rechnung per E-Mail (kostenlos)" at bounding box center [244, 526] width 10 height 20
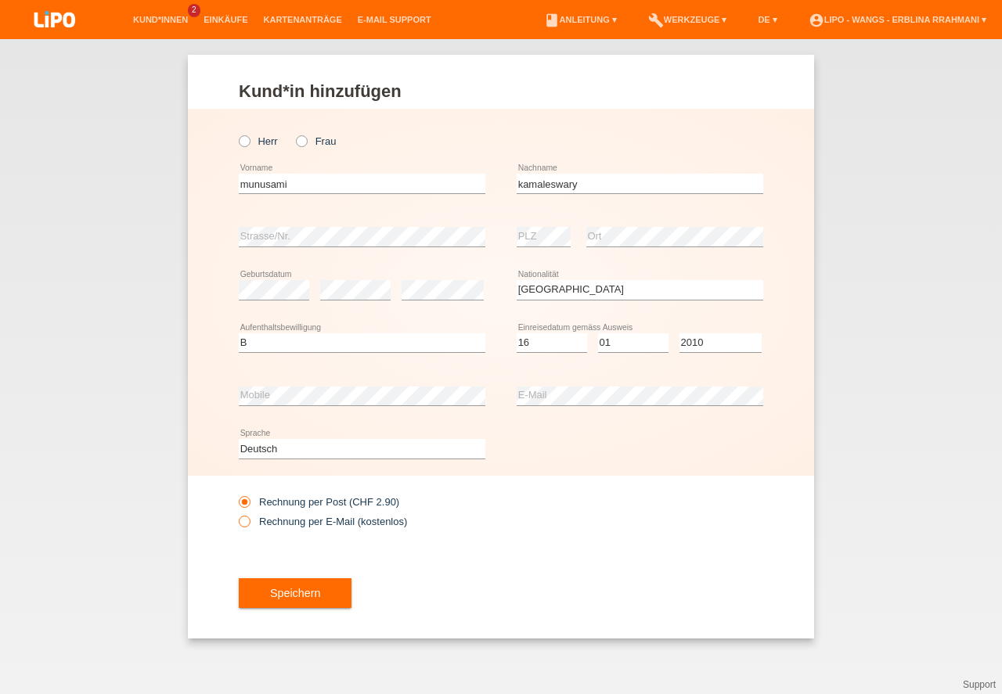
radio input "true"
click at [251, 527] on label "Rechnung per E-Mail (kostenlos)" at bounding box center [323, 522] width 168 height 12
click at [249, 527] on input "Rechnung per E-Mail (kostenlos)" at bounding box center [244, 526] width 10 height 20
click at [283, 589] on button "Speichern" at bounding box center [295, 594] width 113 height 30
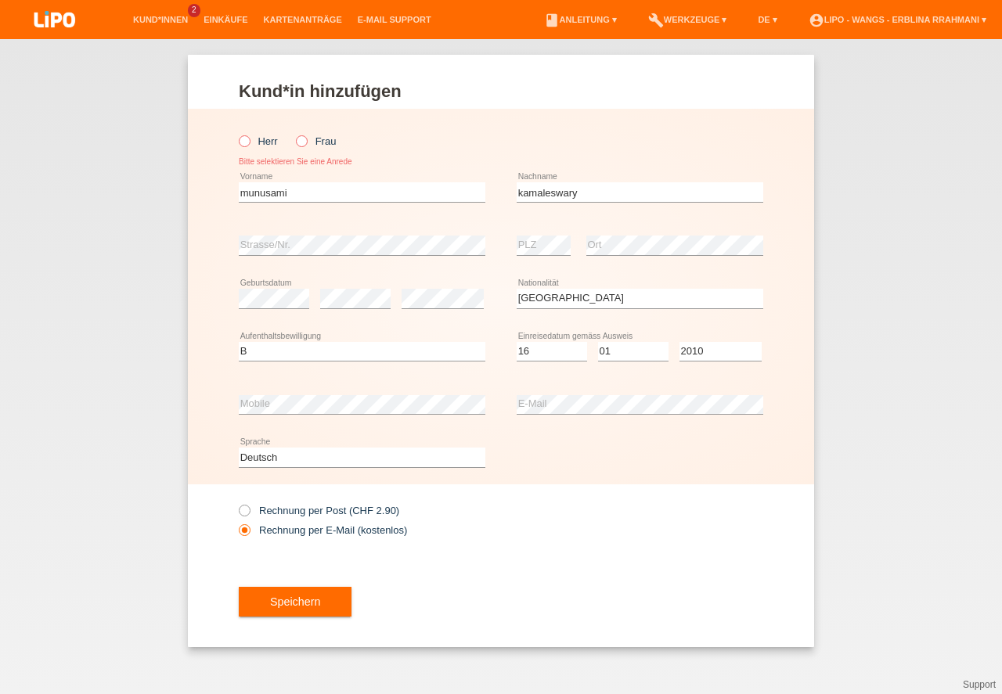
click at [306, 146] on input "Frau" at bounding box center [301, 140] width 10 height 10
radio input "true"
click at [294, 133] on icon at bounding box center [294, 133] width 0 height 0
click at [296, 141] on input "Frau" at bounding box center [301, 140] width 10 height 10
click at [319, 606] on button "Speichern" at bounding box center [295, 602] width 113 height 30
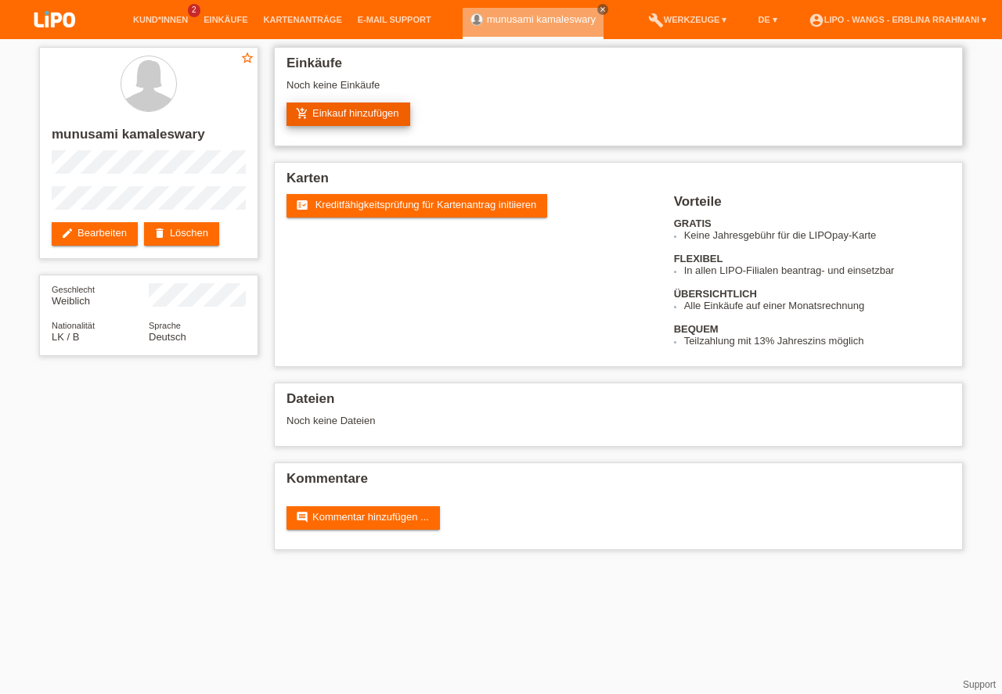
click at [391, 109] on link "add_shopping_cart Einkauf hinzufügen" at bounding box center [349, 114] width 124 height 23
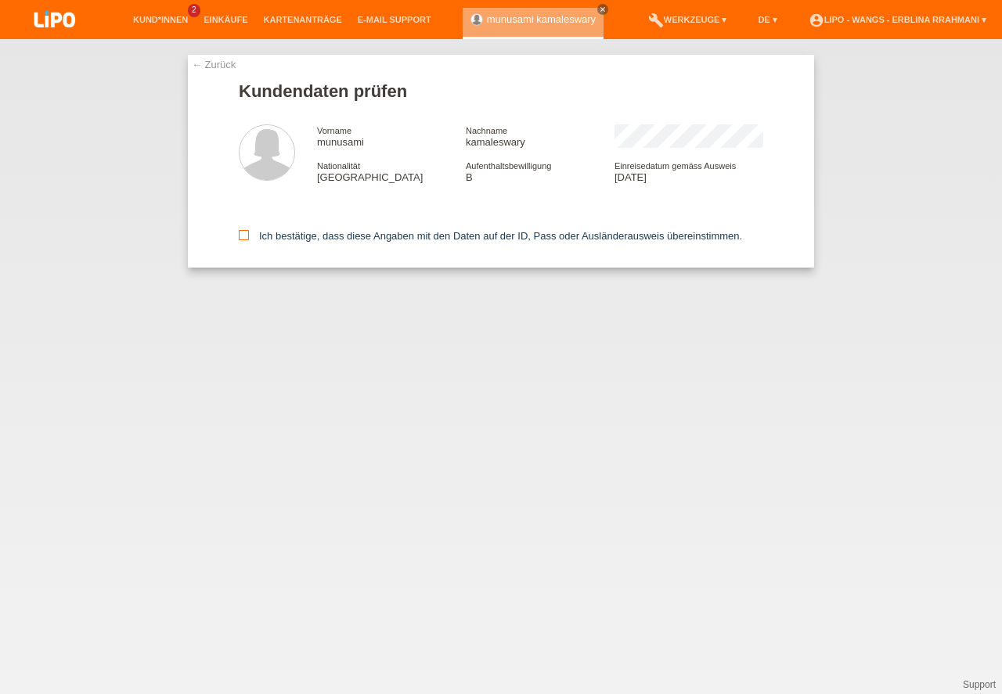
click at [249, 232] on input "Ich bestätige, dass diese Angaben mit den Daten auf der ID, Pass oder Ausländer…" at bounding box center [244, 235] width 10 height 10
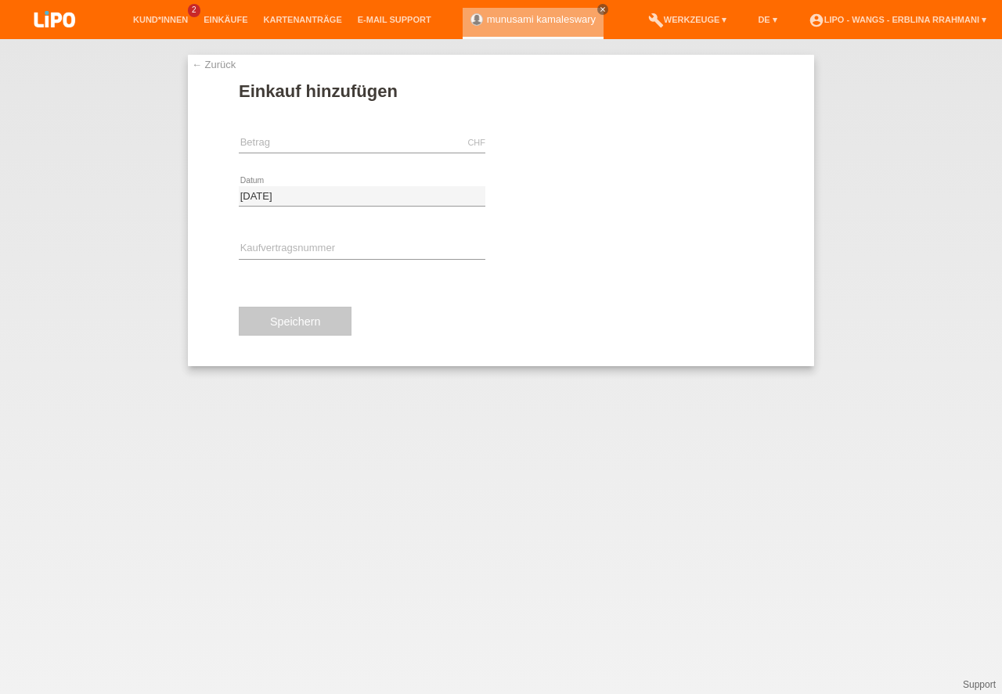
click at [342, 129] on div "CHF error Betrag" at bounding box center [362, 143] width 247 height 53
click at [356, 139] on input "text" at bounding box center [362, 143] width 247 height 20
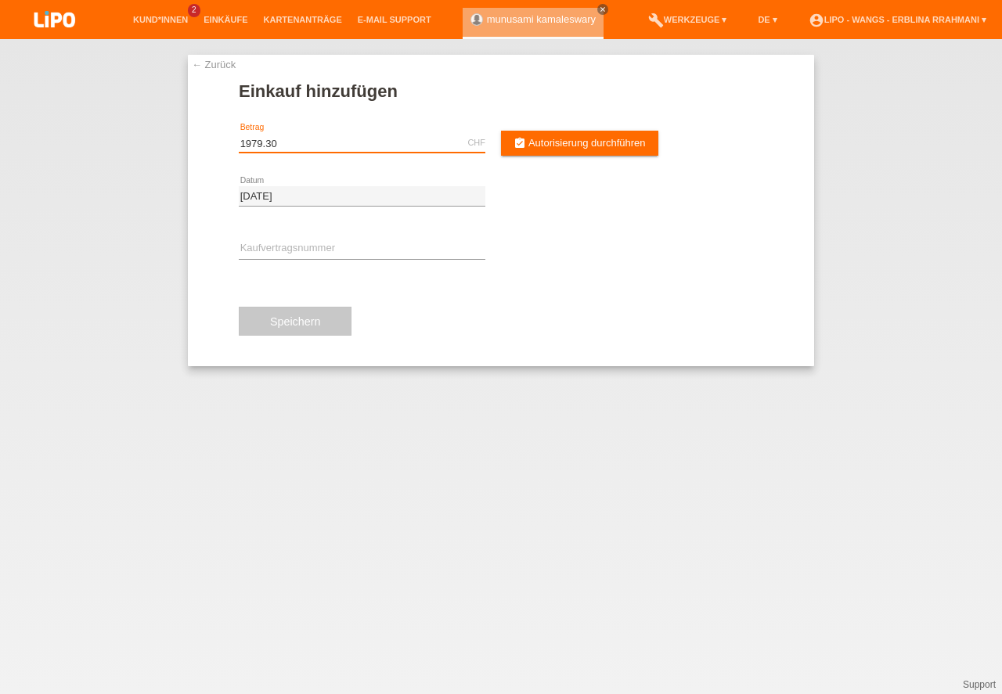
type input "1979.30"
click at [269, 247] on input "text" at bounding box center [362, 250] width 247 height 20
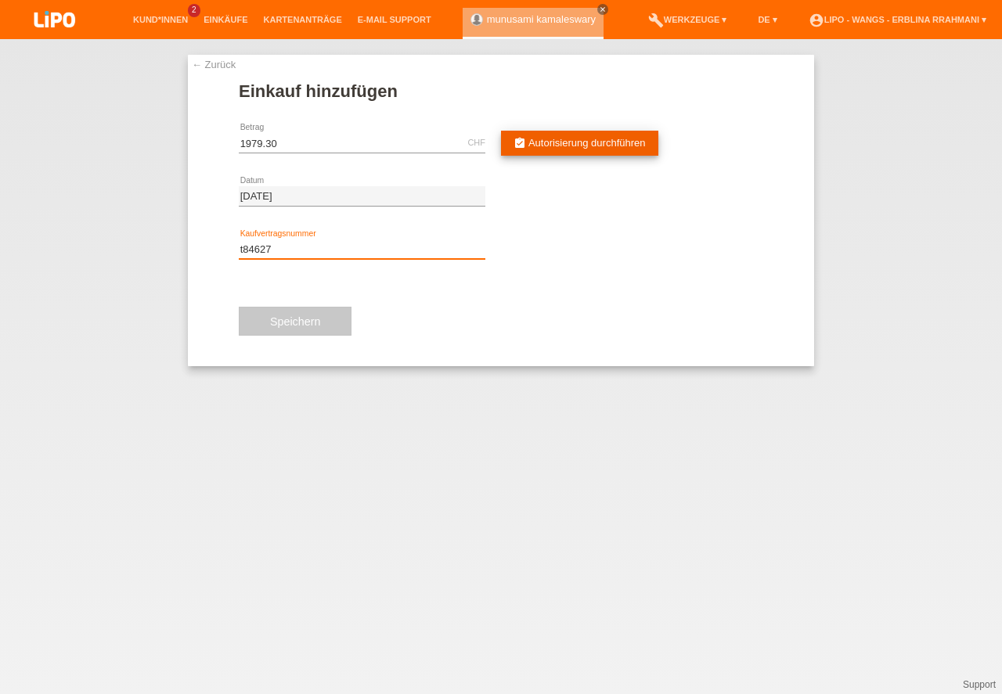
type input "t84627"
click at [569, 144] on span "Autorisierung durchführen" at bounding box center [586, 143] width 117 height 12
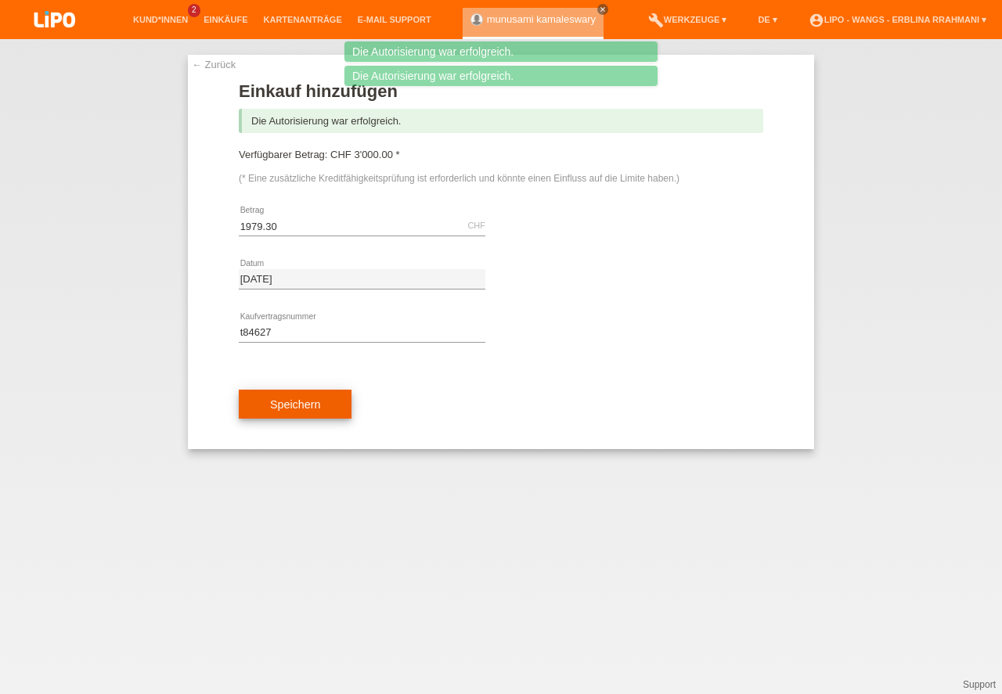
click at [326, 405] on button "Speichern" at bounding box center [295, 405] width 113 height 30
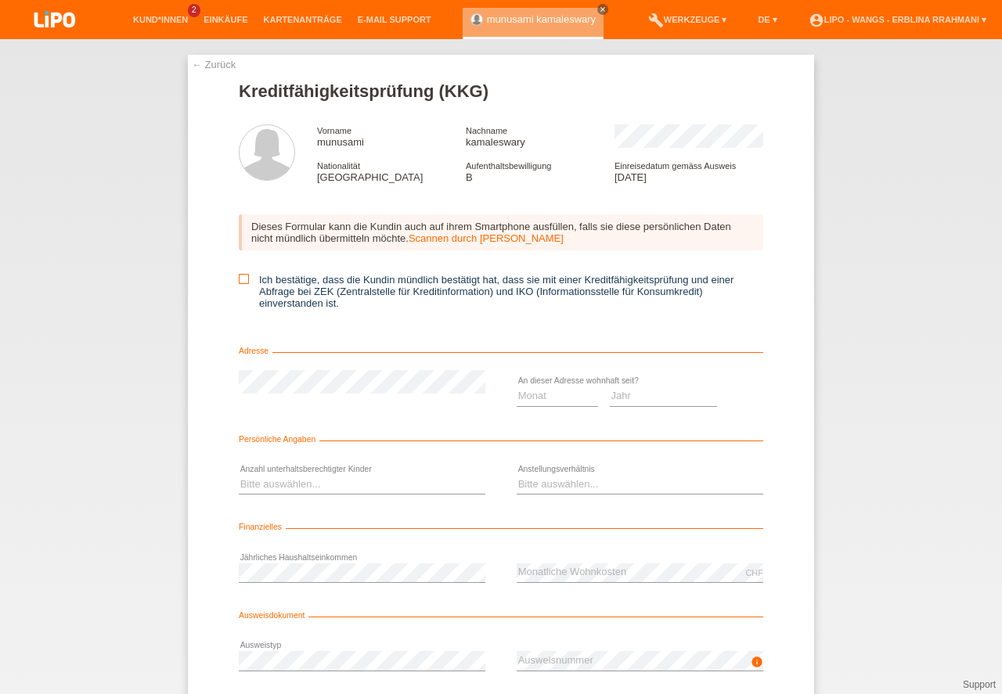
click at [243, 276] on icon at bounding box center [244, 279] width 10 height 10
click at [243, 276] on input "Ich bestätige, dass die Kundin mündlich bestätigt hat, dass sie mit einer Kredi…" at bounding box center [244, 279] width 10 height 10
checkbox input "true"
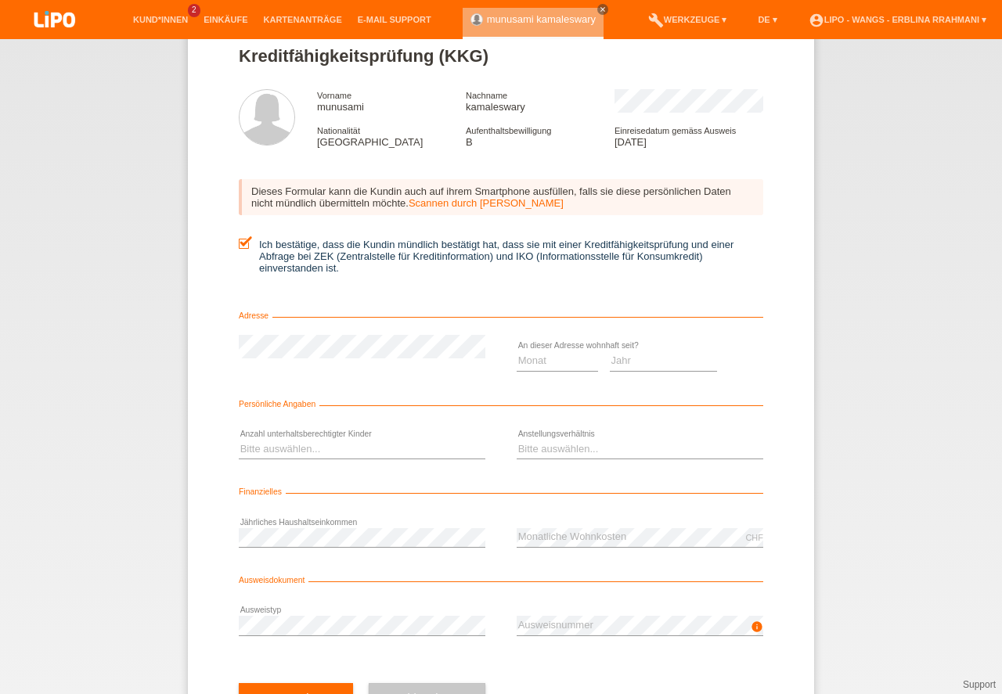
scroll to position [70, 0]
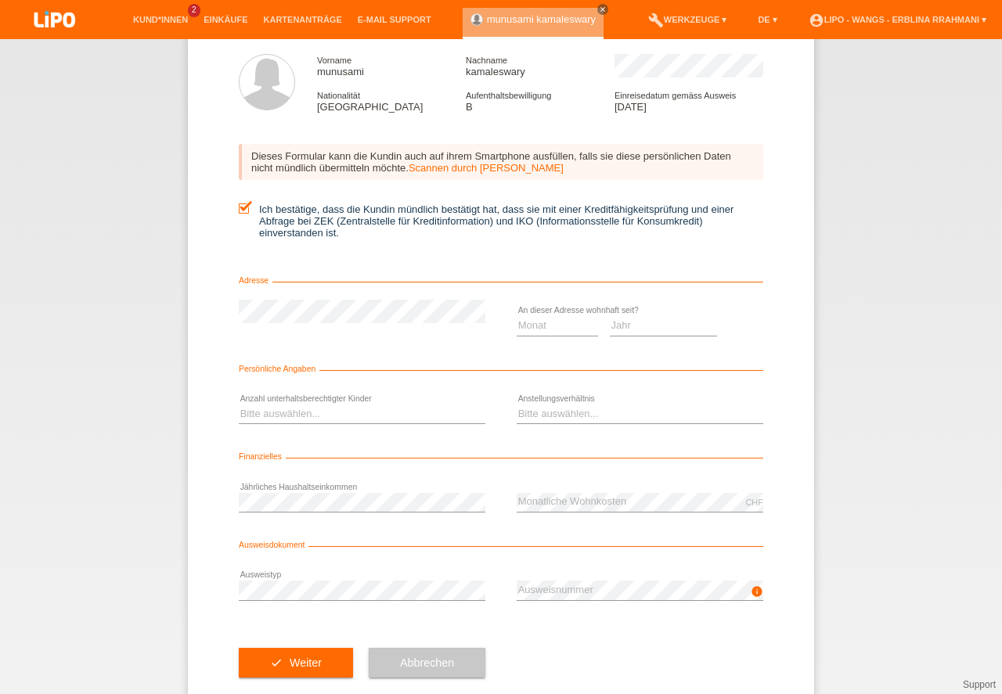
click at [646, 317] on select "Jahr 2025 2024 2023 2022 2021 2020 2019 2018 2017 2016 2015 2014 2013 2012 2011…" at bounding box center [664, 325] width 108 height 19
click at [557, 323] on select "Monat 01 02 03 04 05 06 07 08 09 10" at bounding box center [557, 325] width 81 height 19
select select "04"
click at [0, 0] on option "04" at bounding box center [0, 0] width 0 height 0
click at [657, 323] on select "Jahr 2025 2024 2023 2022 2021 2020 2019 2018 2017 2016 2015 2014 2013 2012 2011…" at bounding box center [664, 325] width 108 height 19
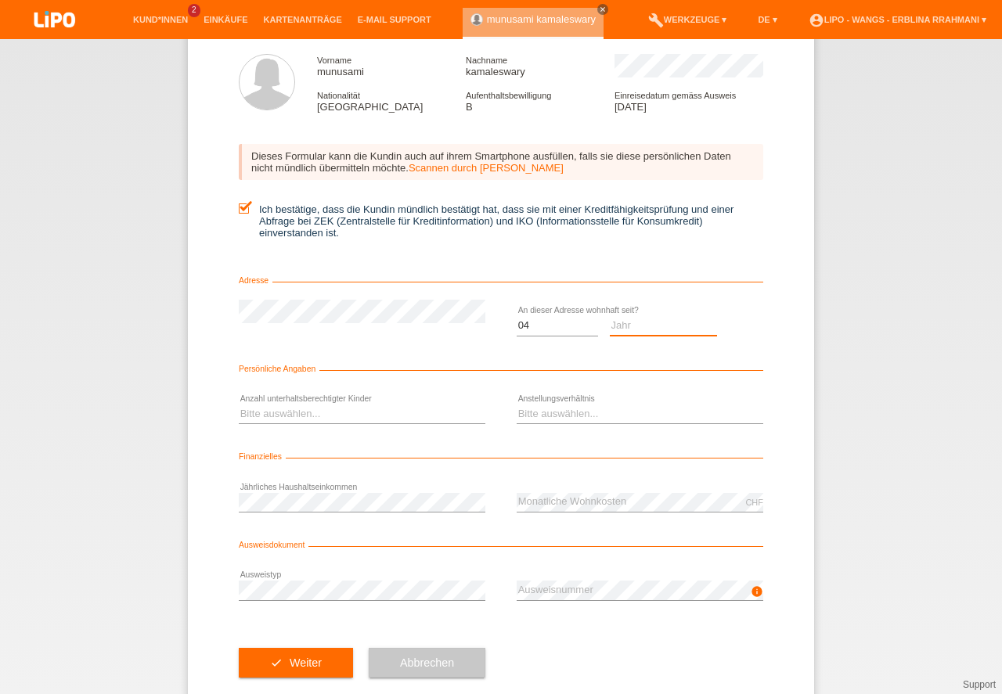
select select "2020"
click at [0, 0] on option "2020" at bounding box center [0, 0] width 0 height 0
click at [369, 406] on select "Bitte auswählen... 0 1 2 3 4 5 6 7 8 9" at bounding box center [362, 414] width 247 height 19
click at [373, 406] on select "Bitte auswählen... 0 1 2 3 4 5 6 7 8 9" at bounding box center [362, 414] width 247 height 19
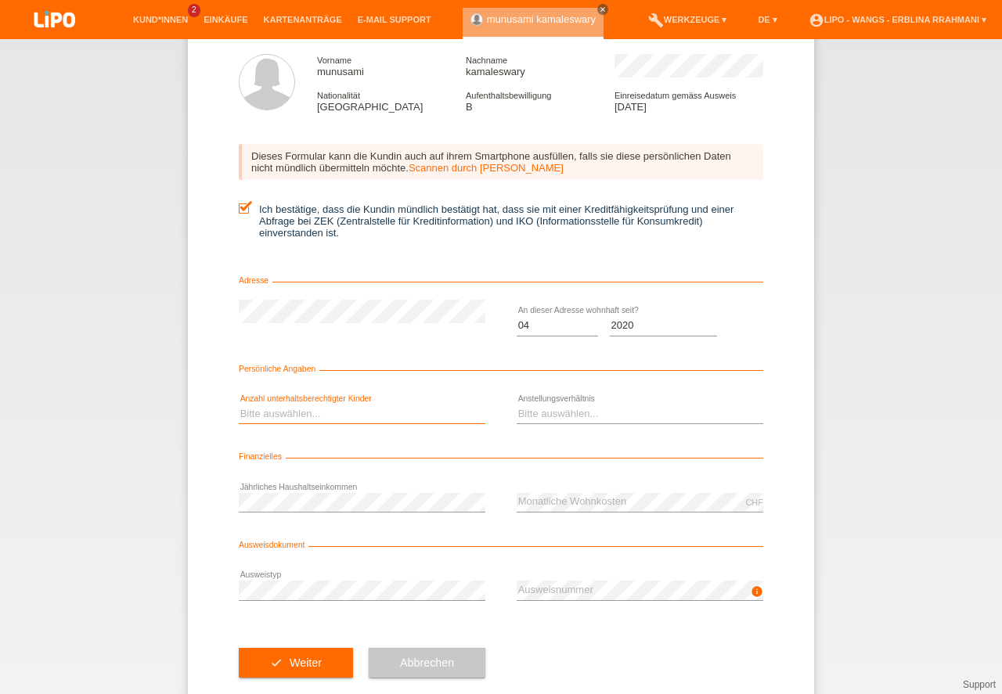
select select "0"
click at [0, 0] on option "0" at bounding box center [0, 0] width 0 height 0
click at [596, 416] on select "Bitte auswählen... Unbefristet Befristet Lehrling/Student Pensioniert Nicht arb…" at bounding box center [640, 414] width 247 height 19
select select "UNLIMITED"
click at [0, 0] on option "Unbefristet" at bounding box center [0, 0] width 0 height 0
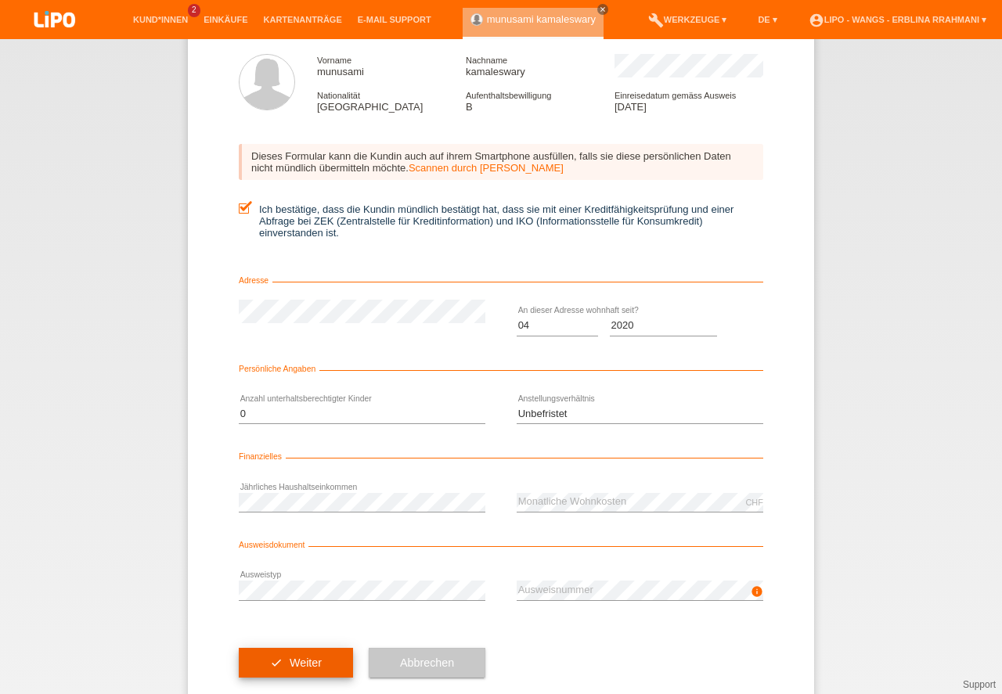
click at [286, 664] on button "check Weiter" at bounding box center [296, 663] width 114 height 30
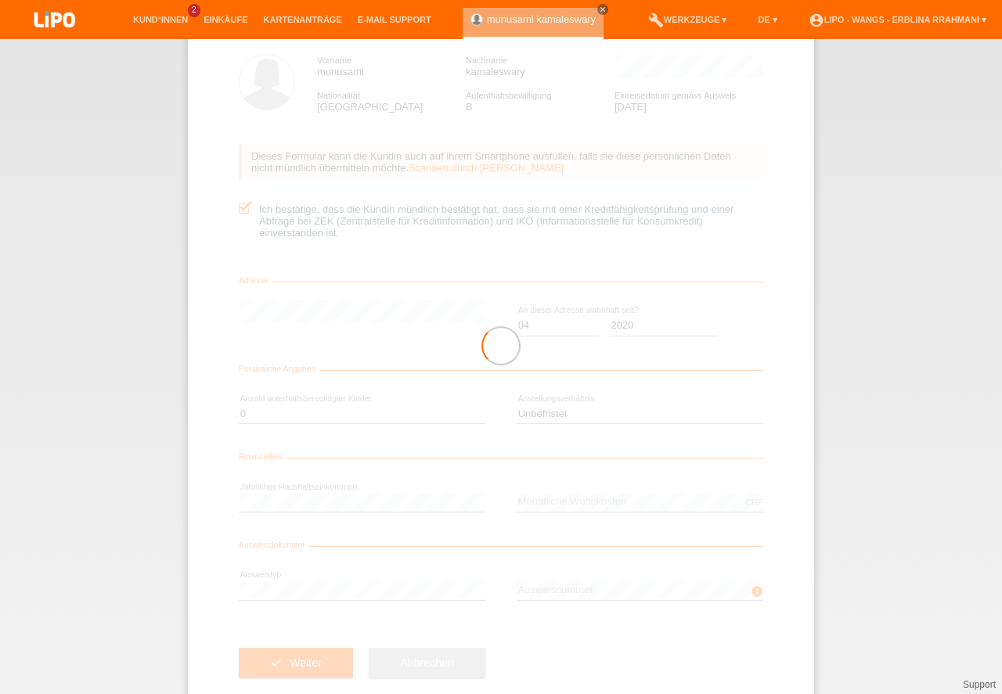
click at [286, 663] on div at bounding box center [501, 346] width 626 height 724
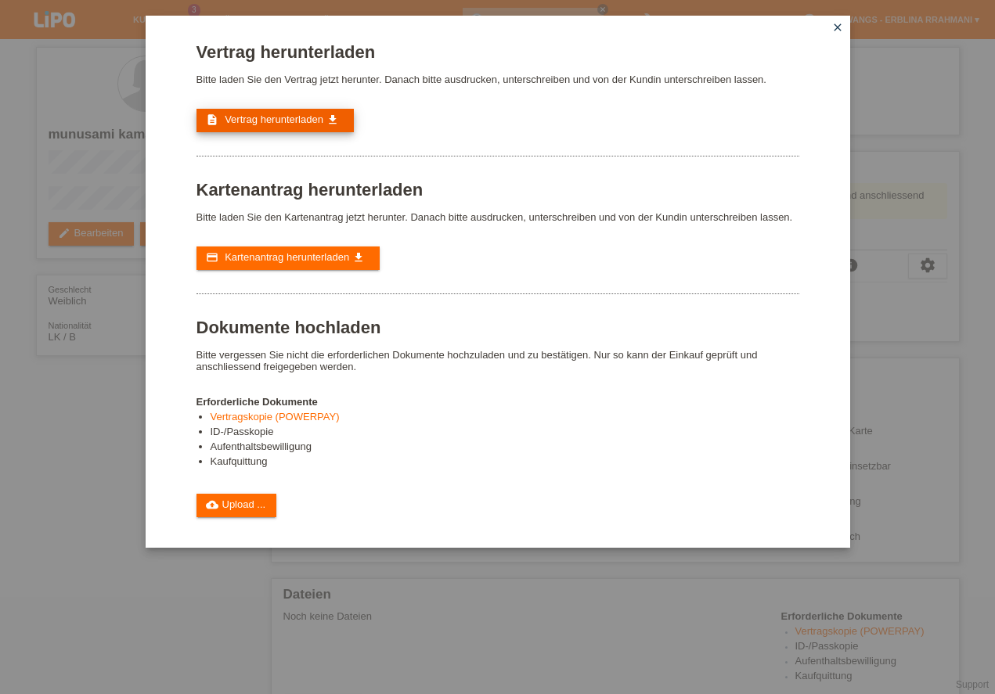
click at [265, 112] on link "description Vertrag herunterladen get_app" at bounding box center [275, 120] width 157 height 23
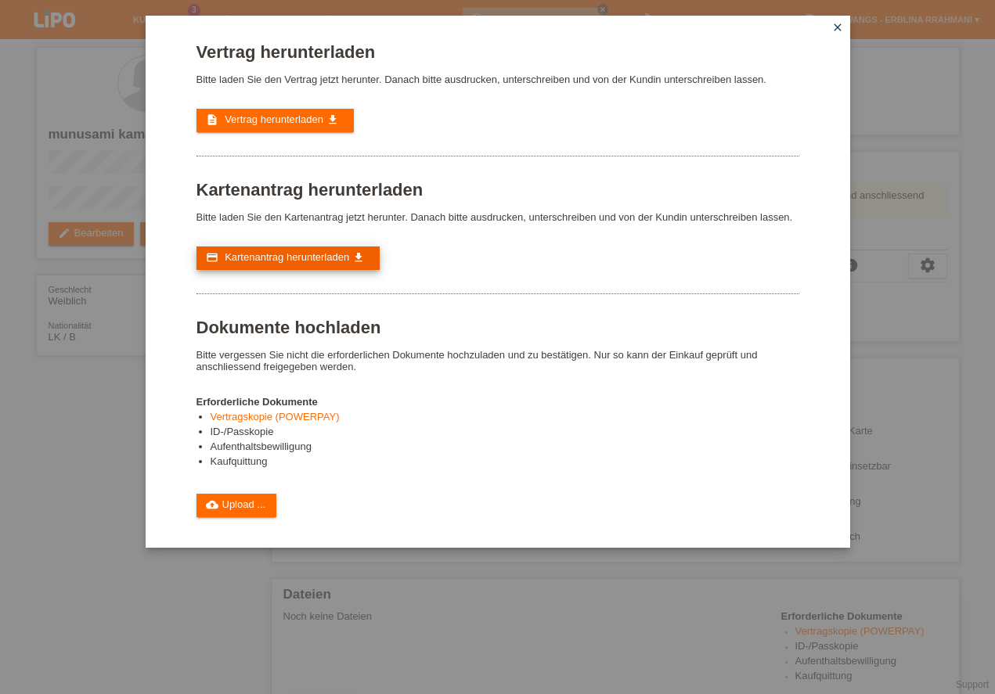
click at [317, 258] on span "Kartenantrag herunterladen" at bounding box center [287, 257] width 124 height 12
click at [837, 25] on icon "close" at bounding box center [837, 27] width 13 height 13
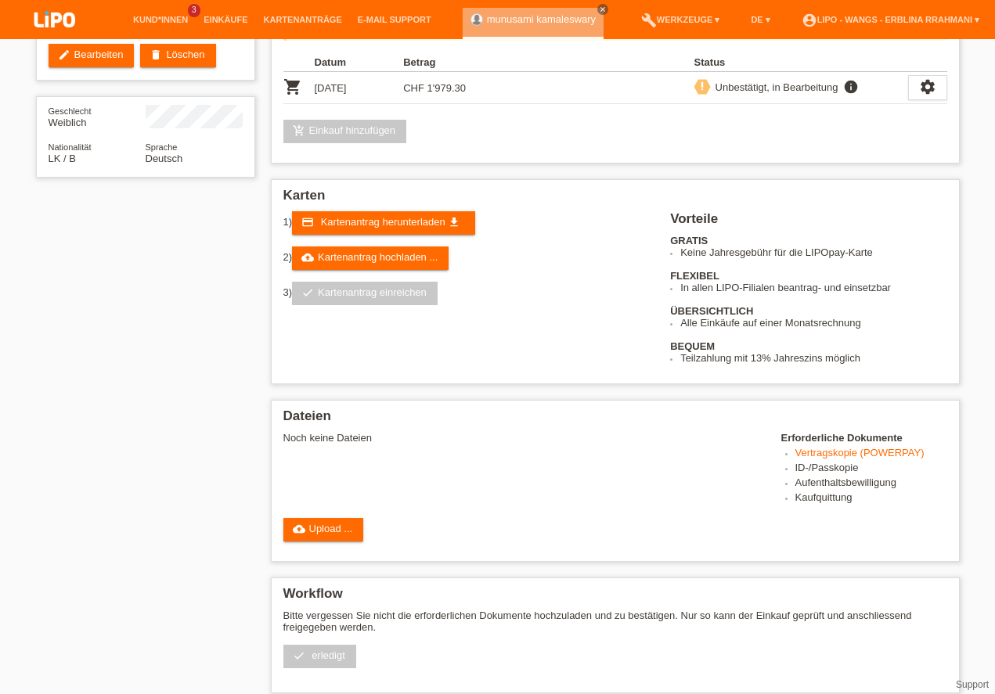
scroll to position [223, 0]
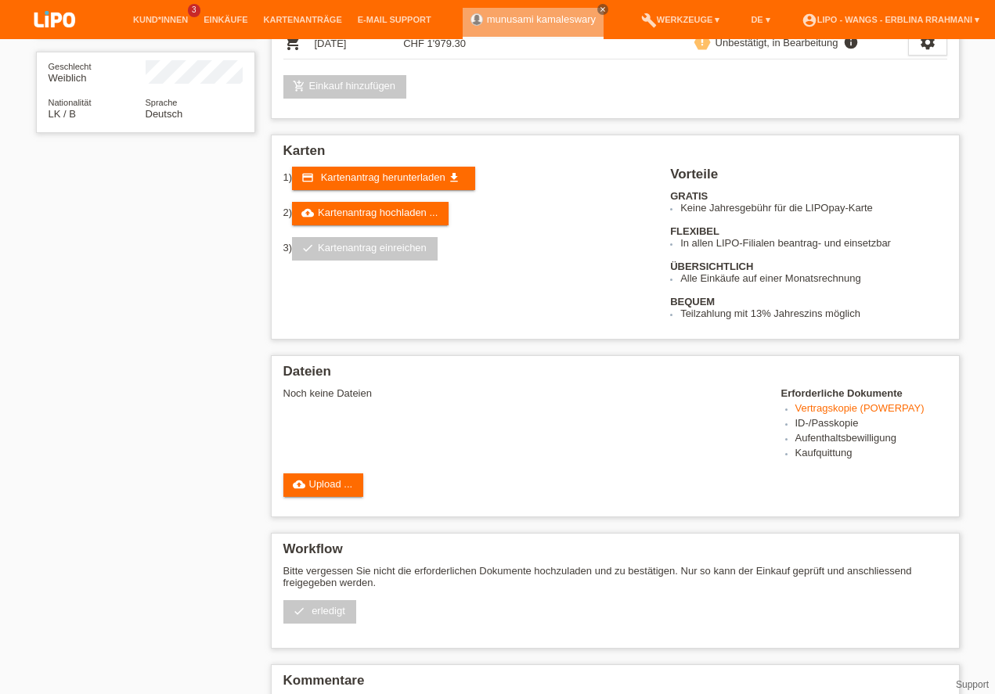
click at [329, 491] on link "cloud_upload Upload ..." at bounding box center [323, 485] width 81 height 23
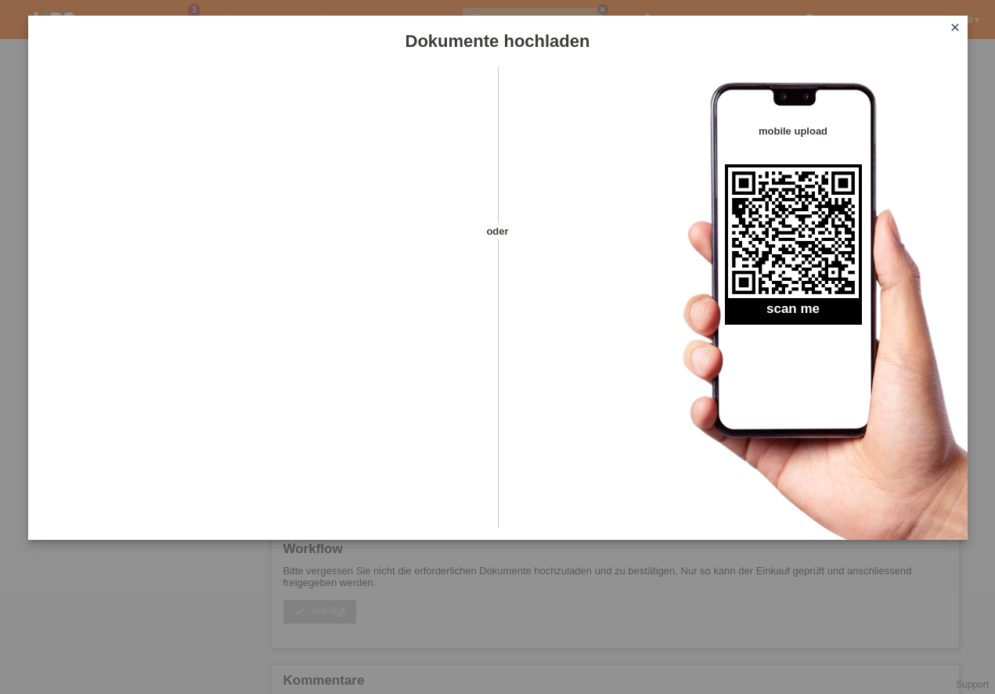
click at [950, 27] on icon "close" at bounding box center [955, 27] width 13 height 13
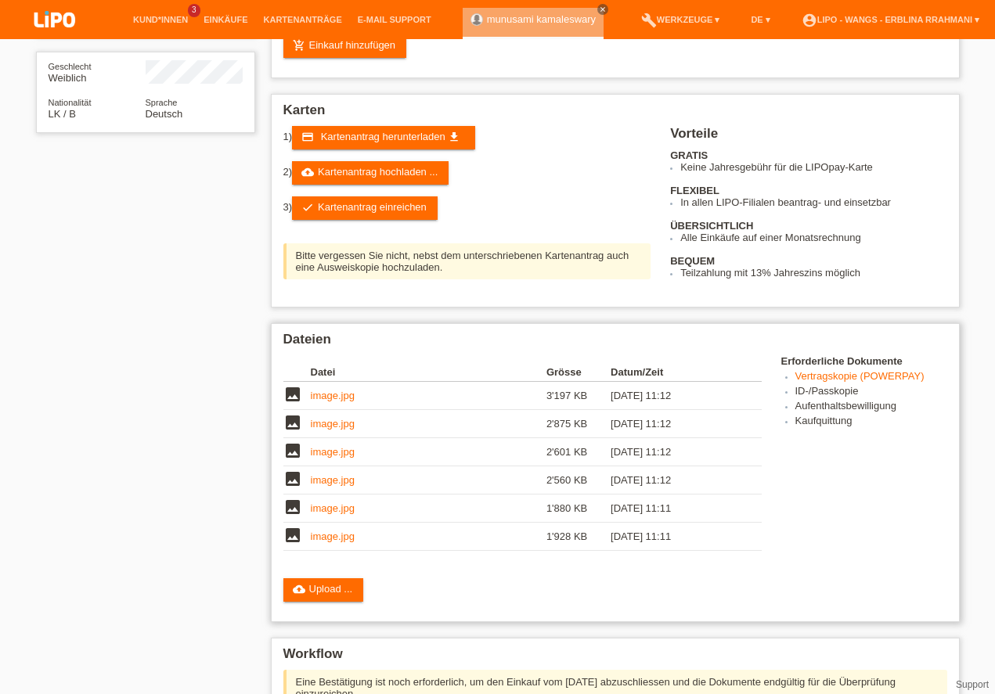
scroll to position [402, 0]
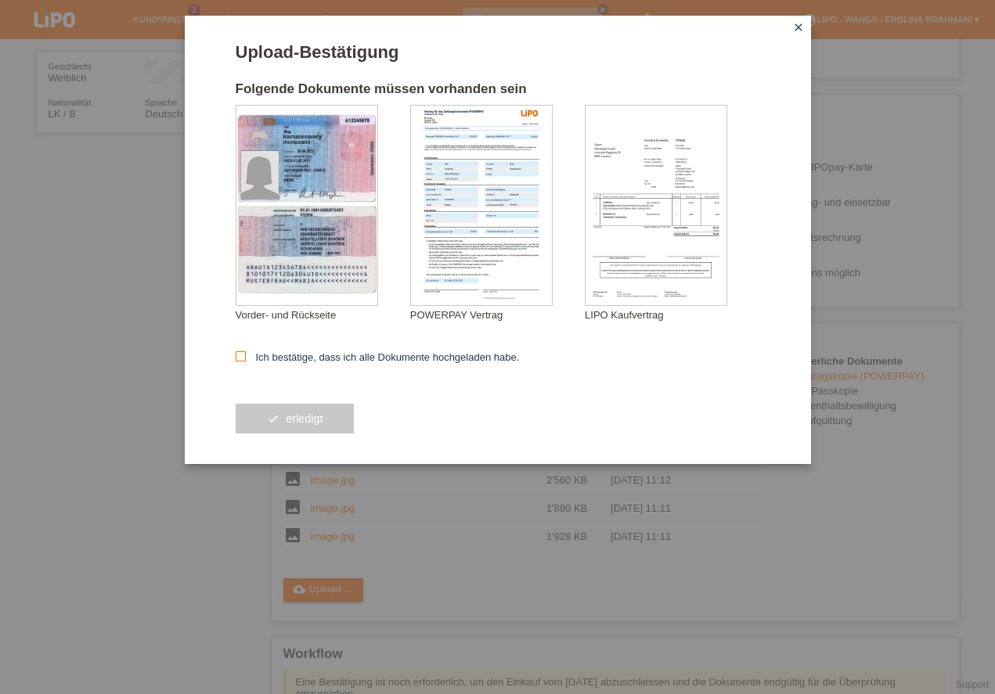
click at [236, 359] on icon at bounding box center [241, 357] width 10 height 10
click at [236, 359] on input "Ich bestätige, dass ich alle Dokumente hochgeladen habe." at bounding box center [241, 357] width 10 height 10
checkbox input "true"
click at [289, 422] on button "check erledigt" at bounding box center [295, 419] width 119 height 30
click at [0, 0] on div at bounding box center [0, 0] width 0 height 0
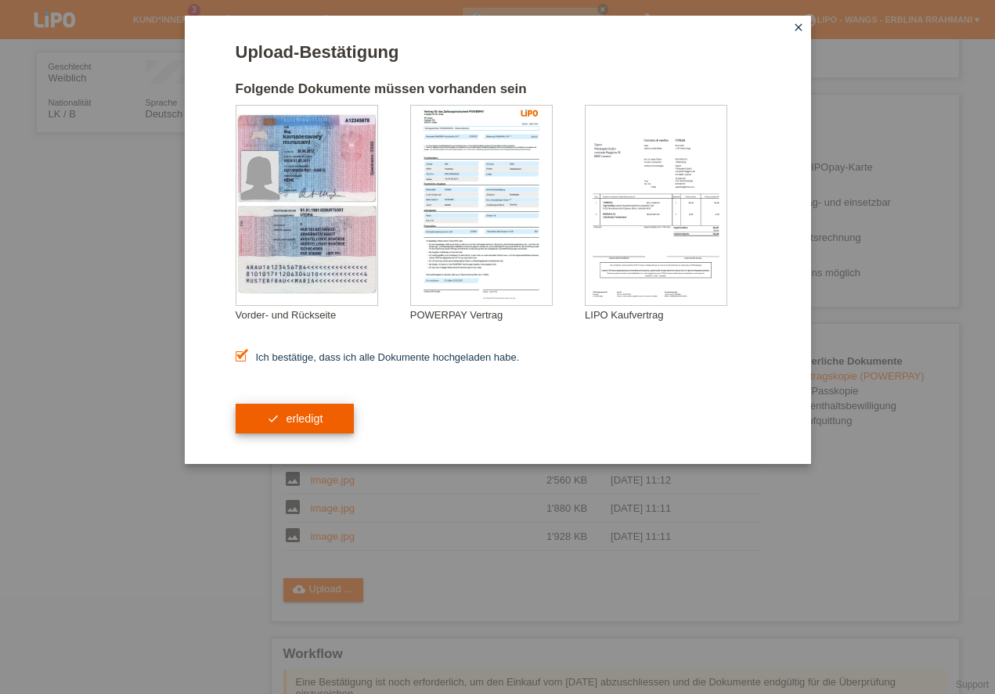
click at [0, 0] on div at bounding box center [0, 0] width 0 height 0
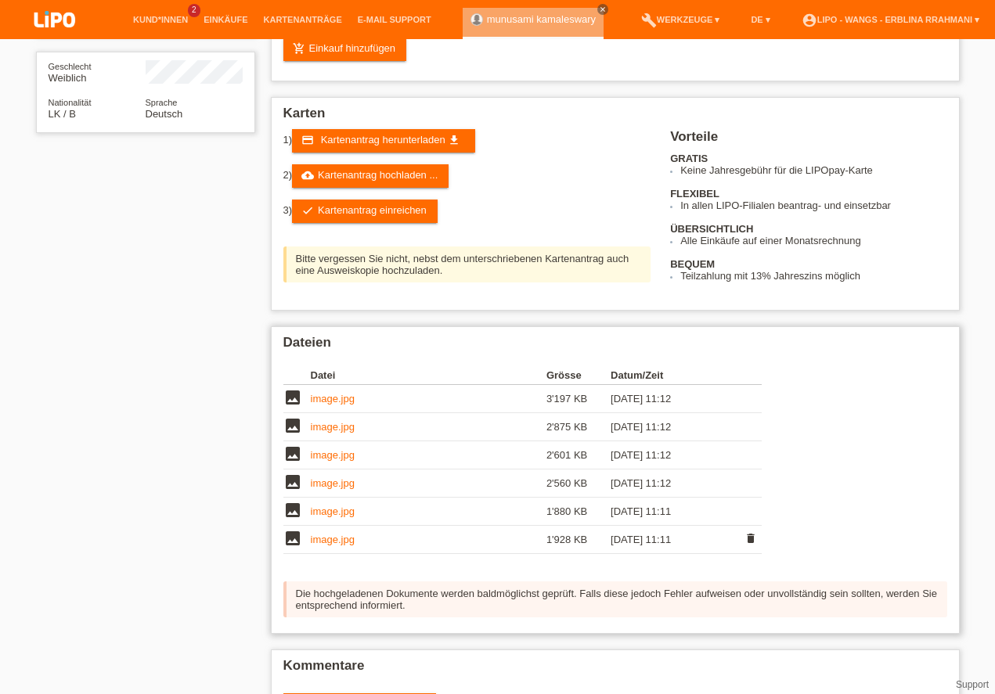
scroll to position [282, 0]
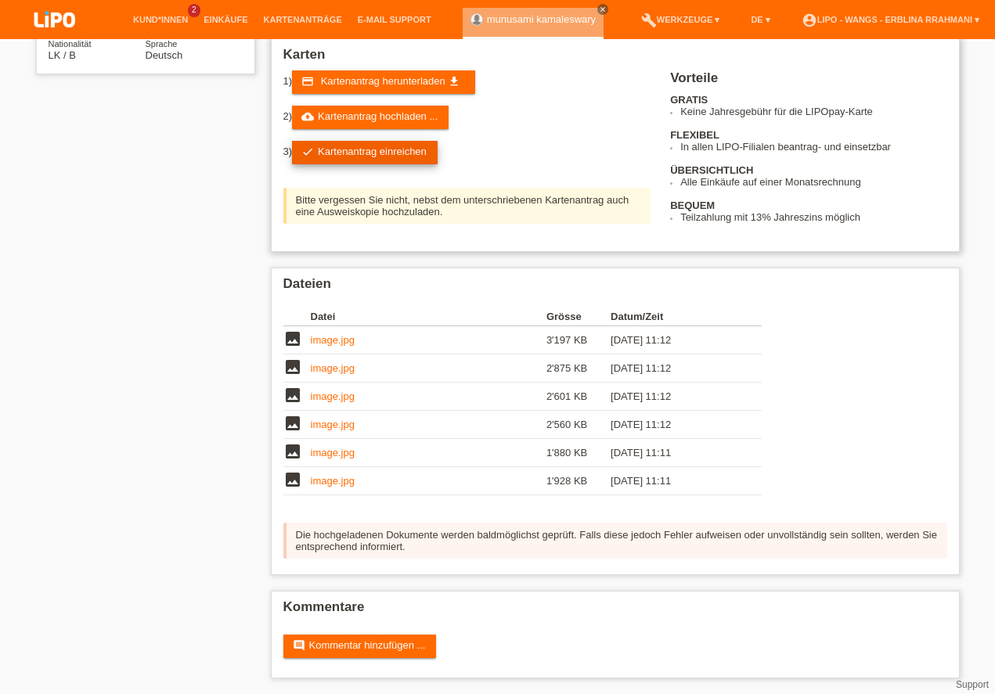
click at [383, 150] on link "check Kartenantrag einreichen" at bounding box center [365, 152] width 146 height 23
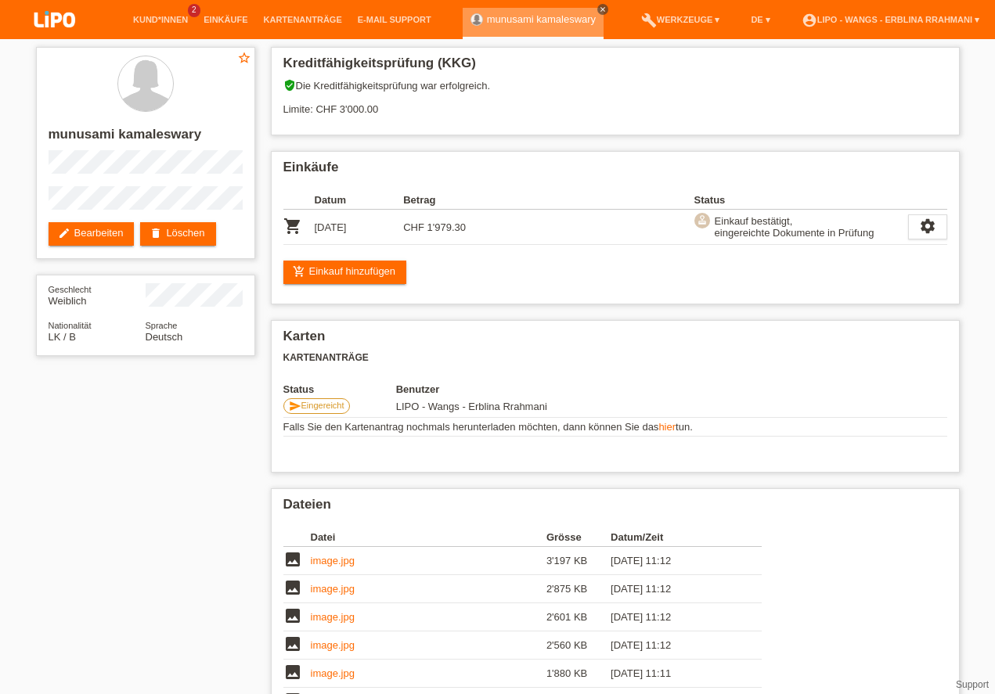
click at [599, 10] on icon "close" at bounding box center [603, 9] width 8 height 8
click at [985, 9] on li "account_circle LIPO - Wangs - Erblina Rrahmani ▾" at bounding box center [890, 20] width 193 height 40
drag, startPoint x: 985, startPoint y: 9, endPoint x: 971, endPoint y: 15, distance: 15.4
click at [984, 9] on li "account_circle LIPO - Wangs - Erblina Rrahmani ▾" at bounding box center [890, 20] width 193 height 40
click at [967, 17] on link "account_circle LIPO - Wangs - Erblina Rrahmani ▾" at bounding box center [890, 19] width 193 height 9
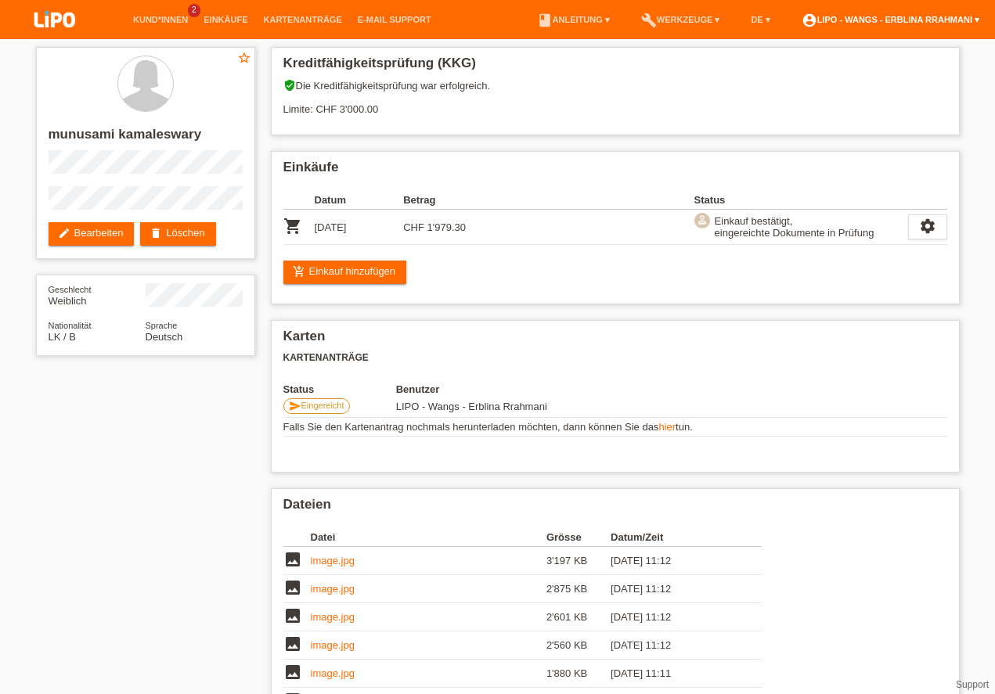
click at [967, 17] on link "account_circle LIPO - Wangs - Erblina Rrahmani ▾" at bounding box center [890, 19] width 193 height 9
click at [954, 21] on link "account_circle LIPO - Wangs - Erblina Rrahmani ▾" at bounding box center [890, 19] width 193 height 9
click at [904, 27] on li "account_circle LIPO - Wangs - Erblina Rrahmani ▾" at bounding box center [890, 20] width 193 height 40
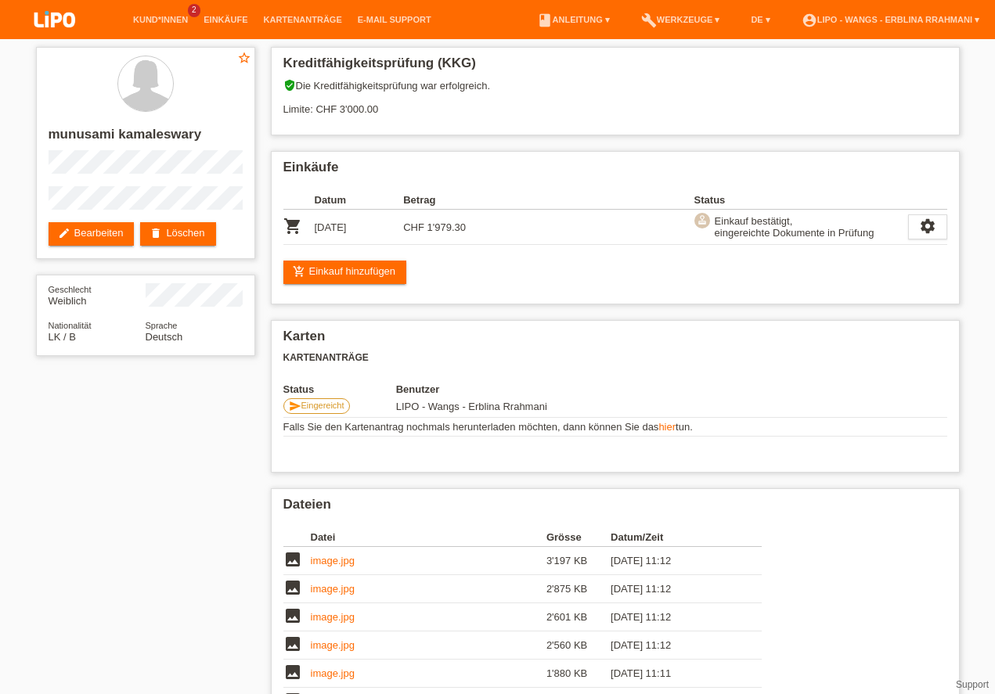
click at [904, 27] on li "account_circle LIPO - Wangs - Erblina Rrahmani ▾" at bounding box center [890, 20] width 193 height 40
click at [903, 20] on link "account_circle LIPO - Wangs - Erblina Rrahmani ▾" at bounding box center [890, 19] width 193 height 9
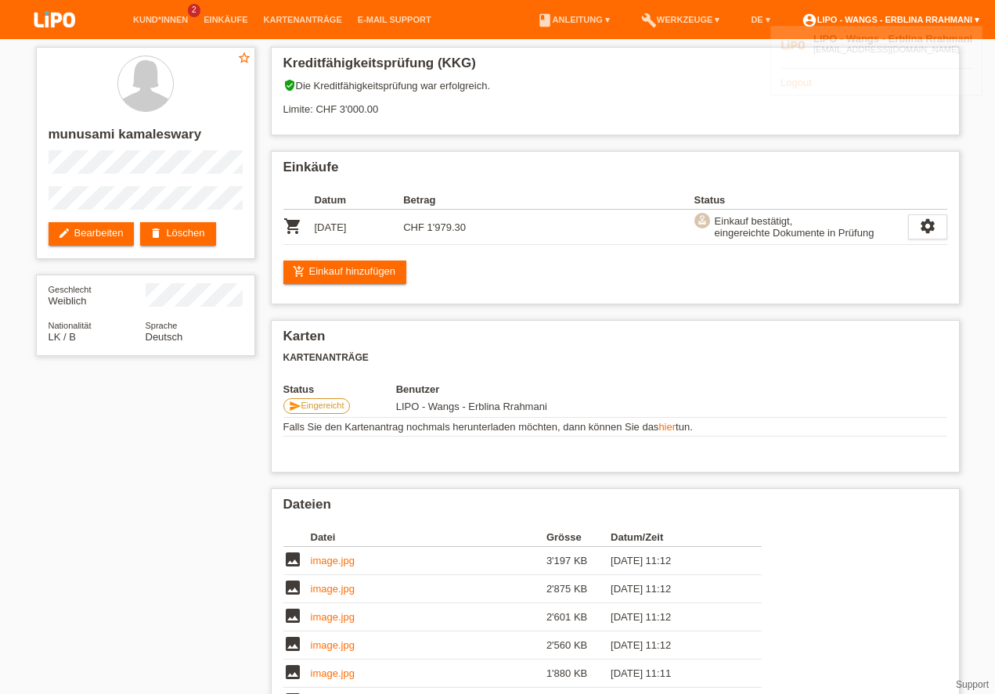
click at [904, 21] on link "account_circle LIPO - Wangs - Erblina Rrahmani ▾" at bounding box center [890, 19] width 193 height 9
click at [800, 84] on link "Logout" at bounding box center [796, 83] width 31 height 12
